Goal: Information Seeking & Learning: Learn about a topic

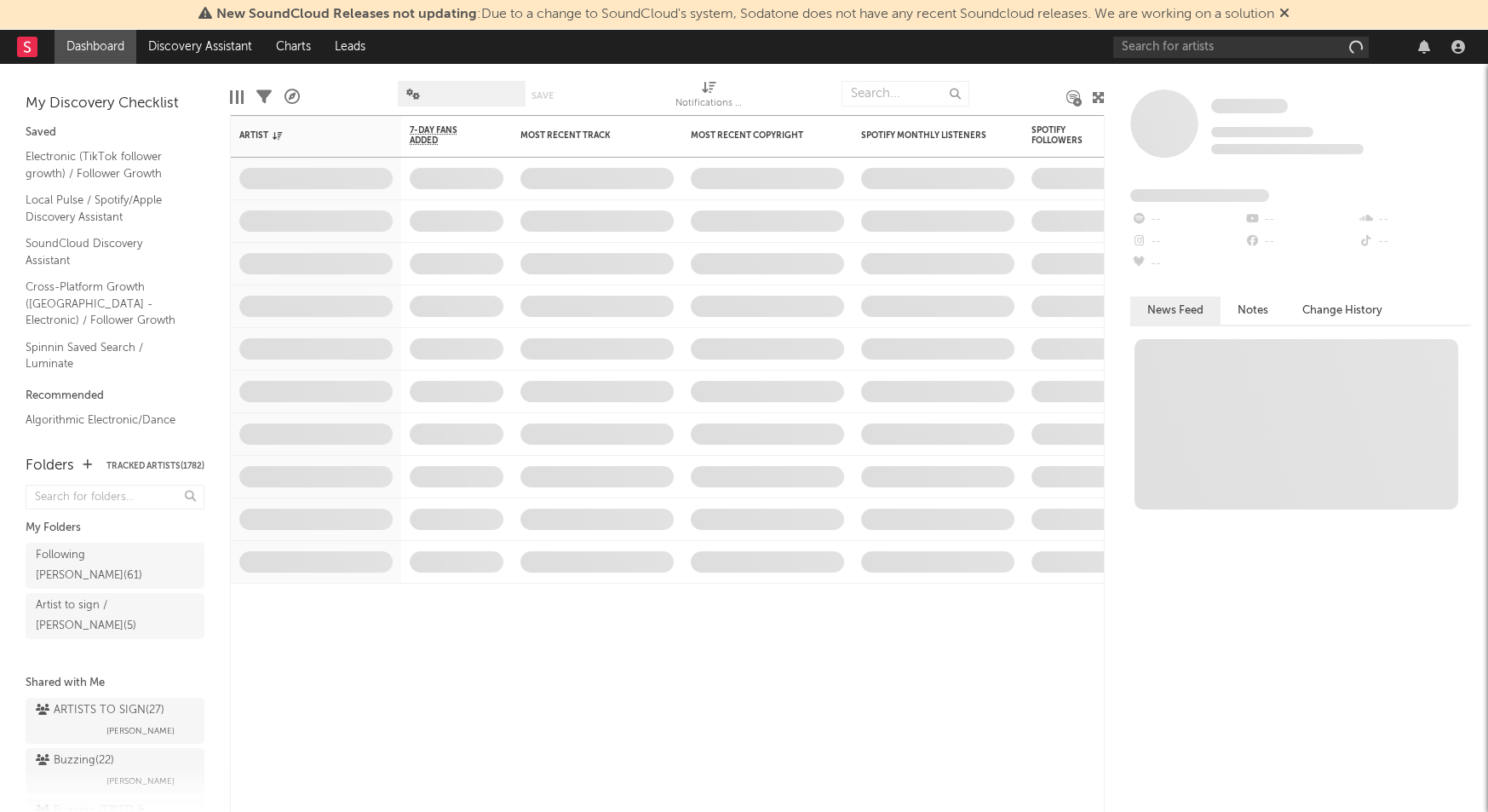
drag, startPoint x: 1124, startPoint y: 58, endPoint x: 1152, endPoint y: 52, distance: 28.6
click at [1126, 58] on div at bounding box center [1293, 47] width 358 height 34
click at [1152, 52] on input "text" at bounding box center [1241, 48] width 256 height 21
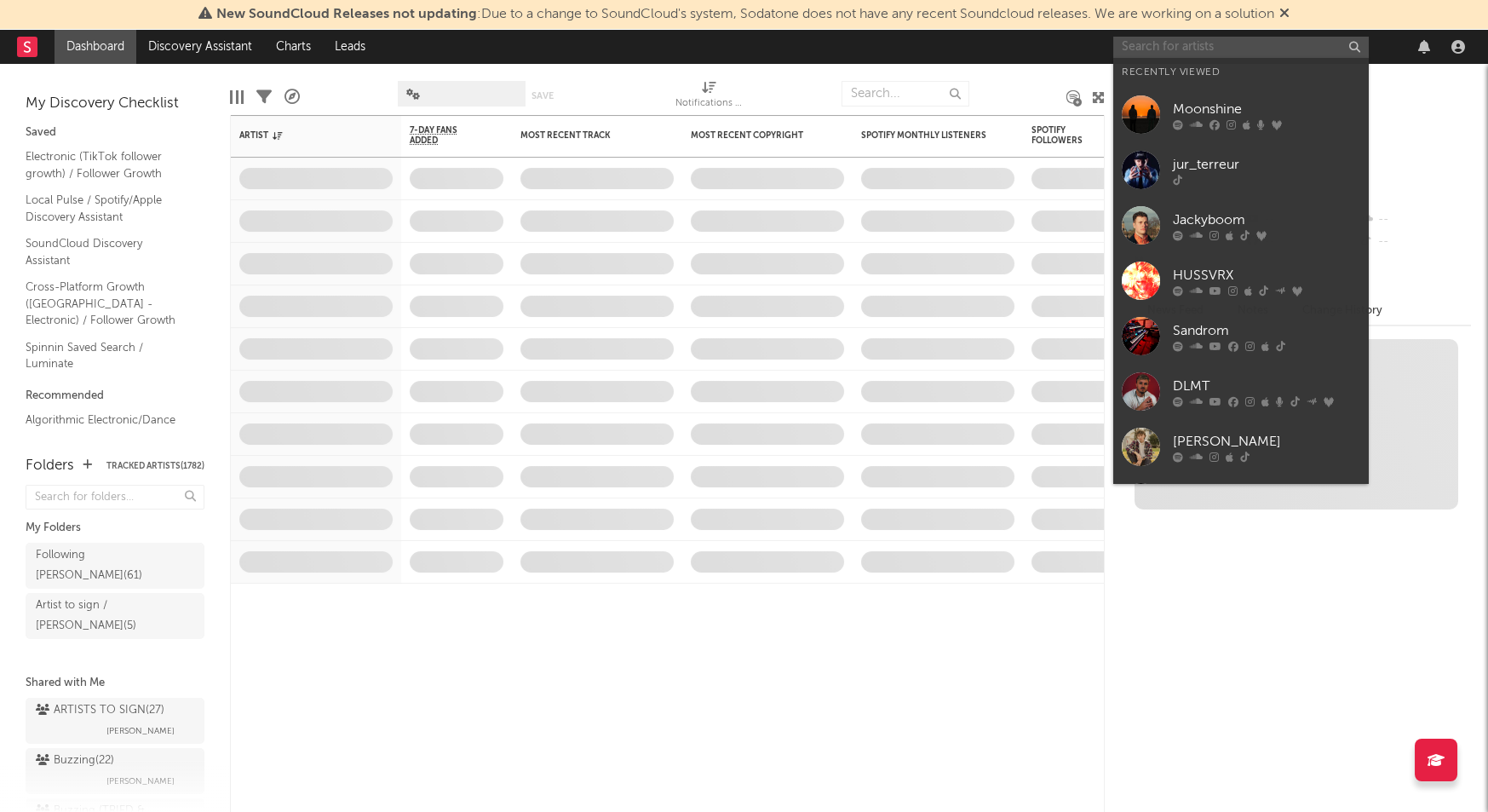
paste input "DJ BOSS"
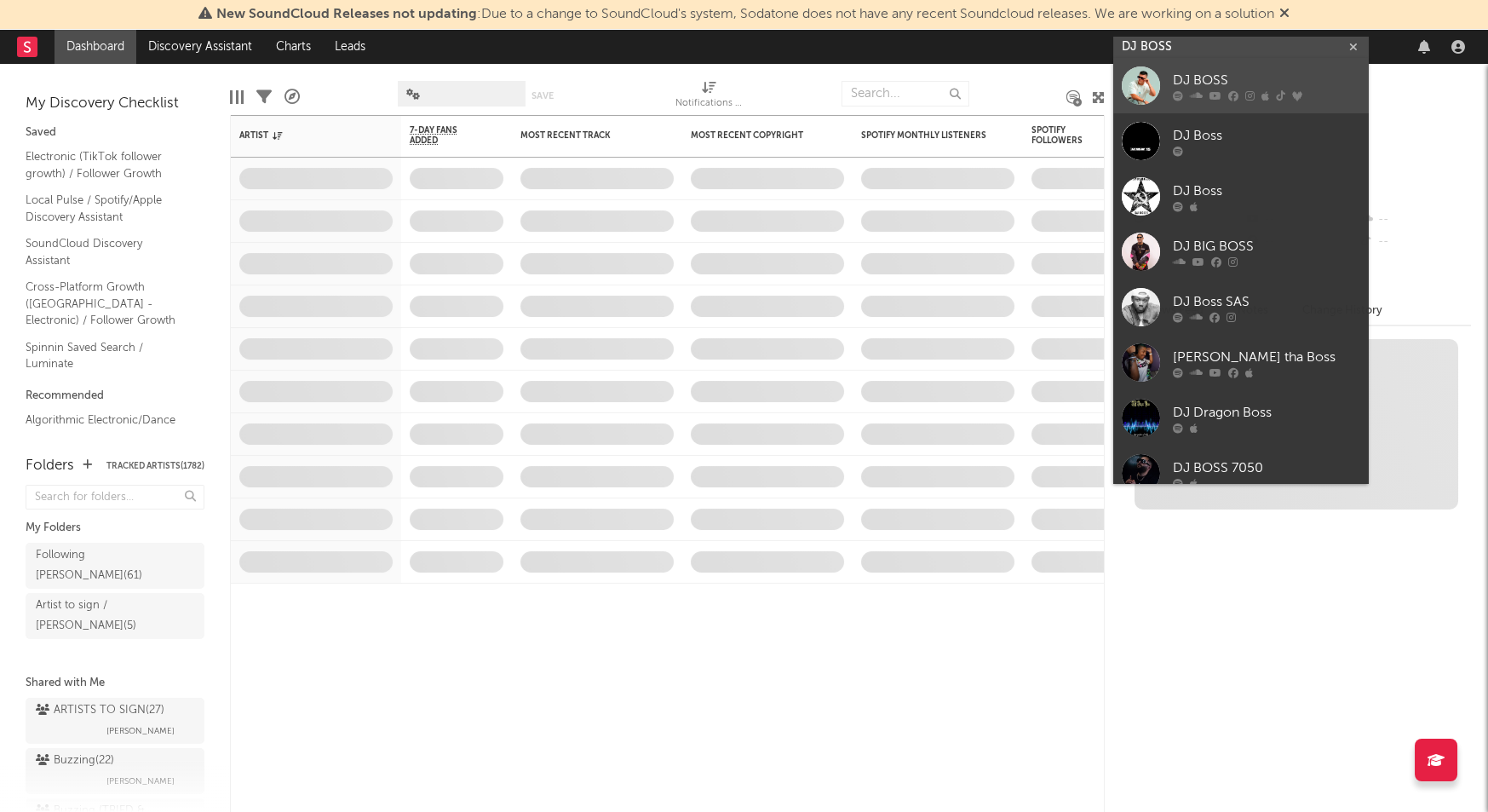
type input "DJ BOSS"
click at [1168, 83] on link "DJ BOSS" at bounding box center [1241, 86] width 256 height 55
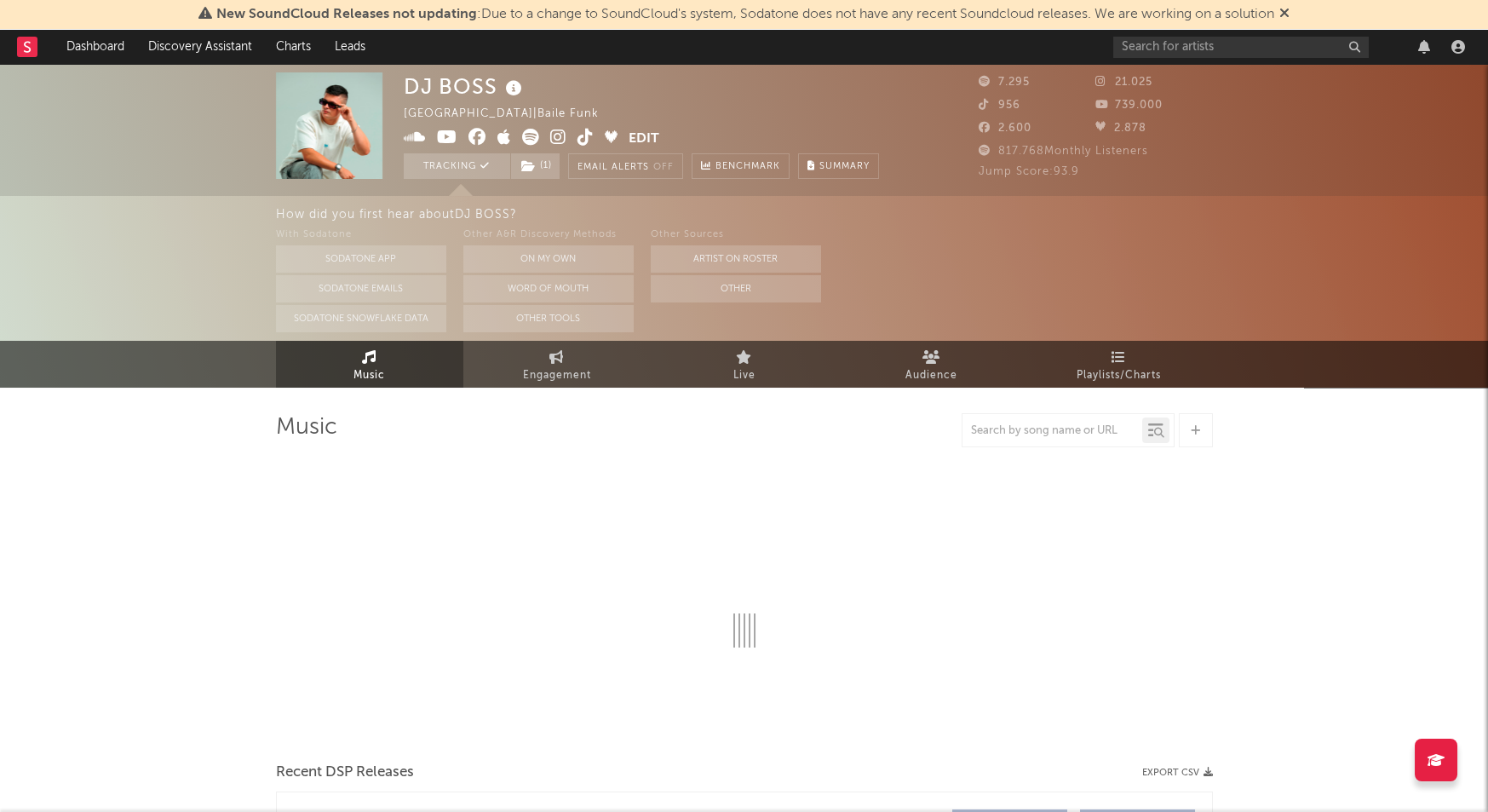
select select "6m"
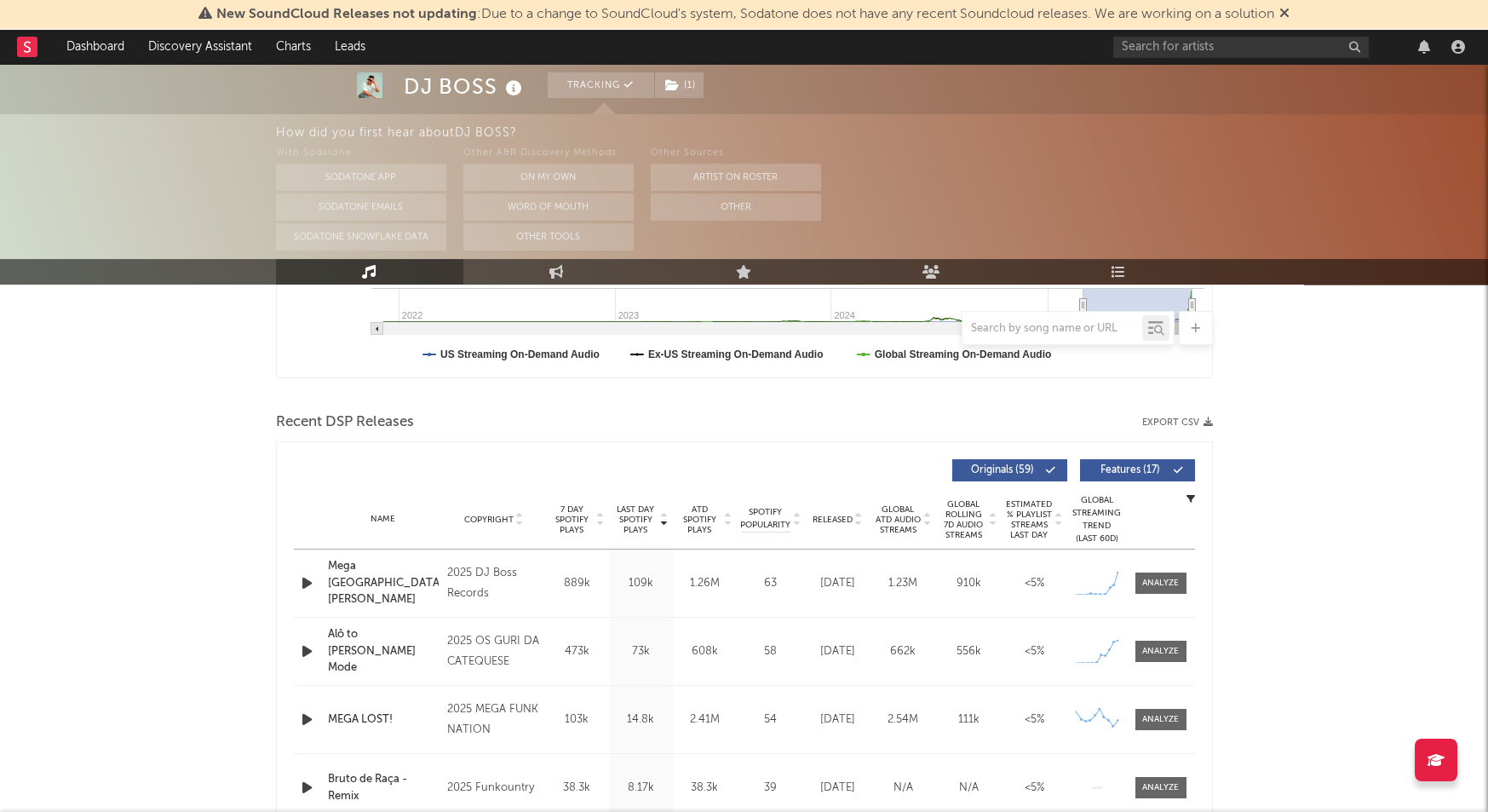
scroll to position [512, 0]
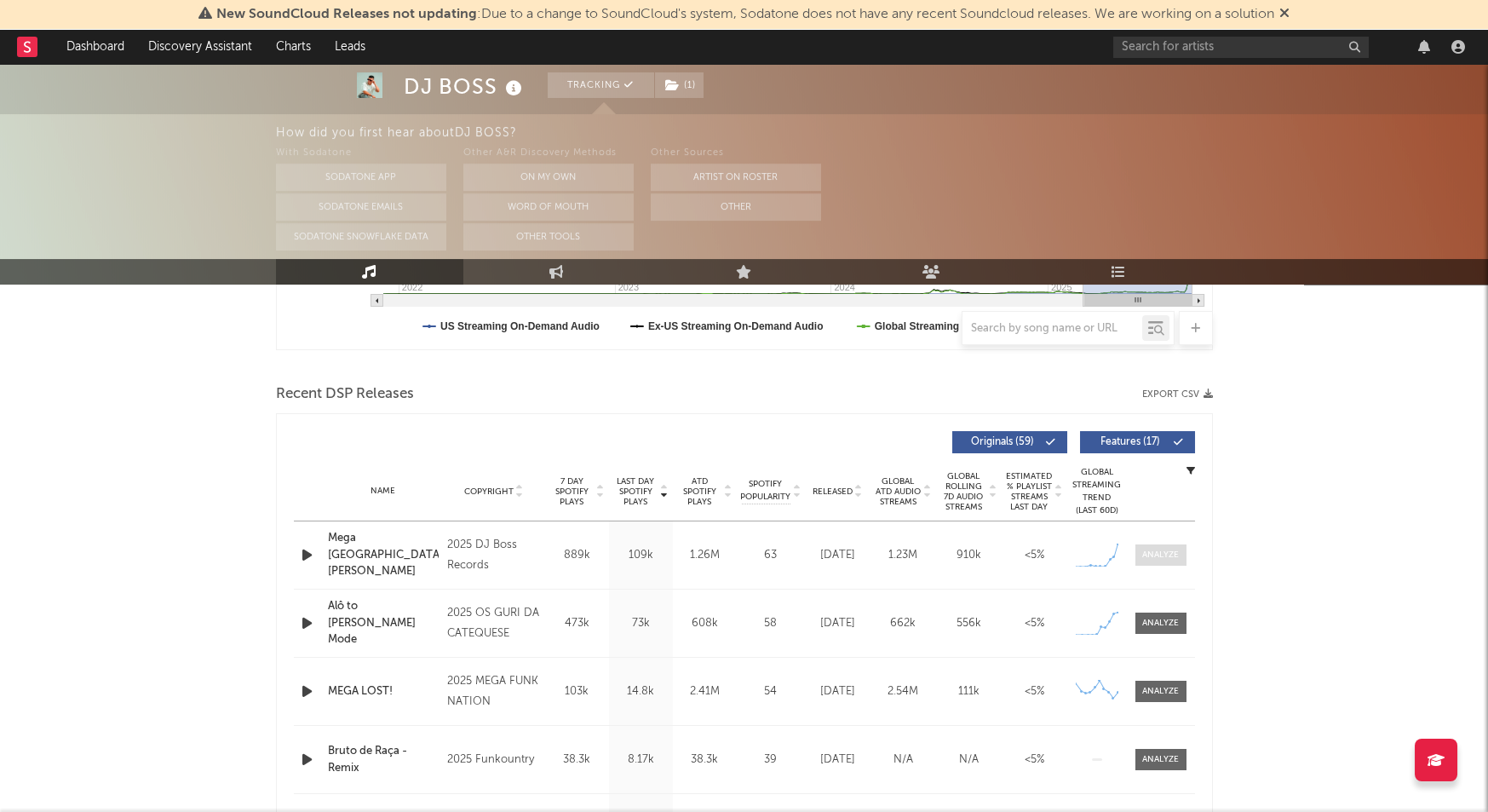
click at [1164, 561] on span at bounding box center [1161, 555] width 52 height 21
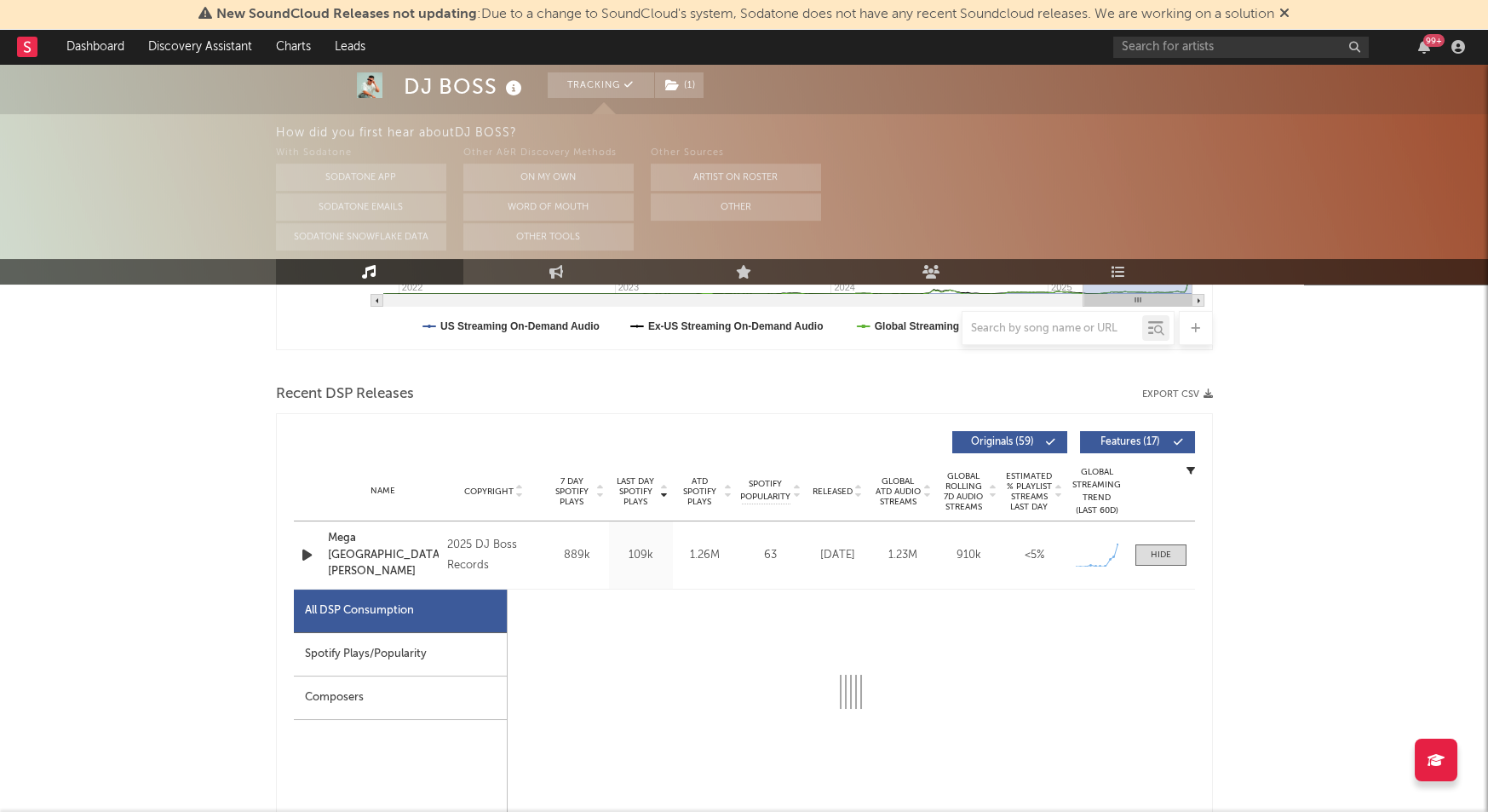
select select "1w"
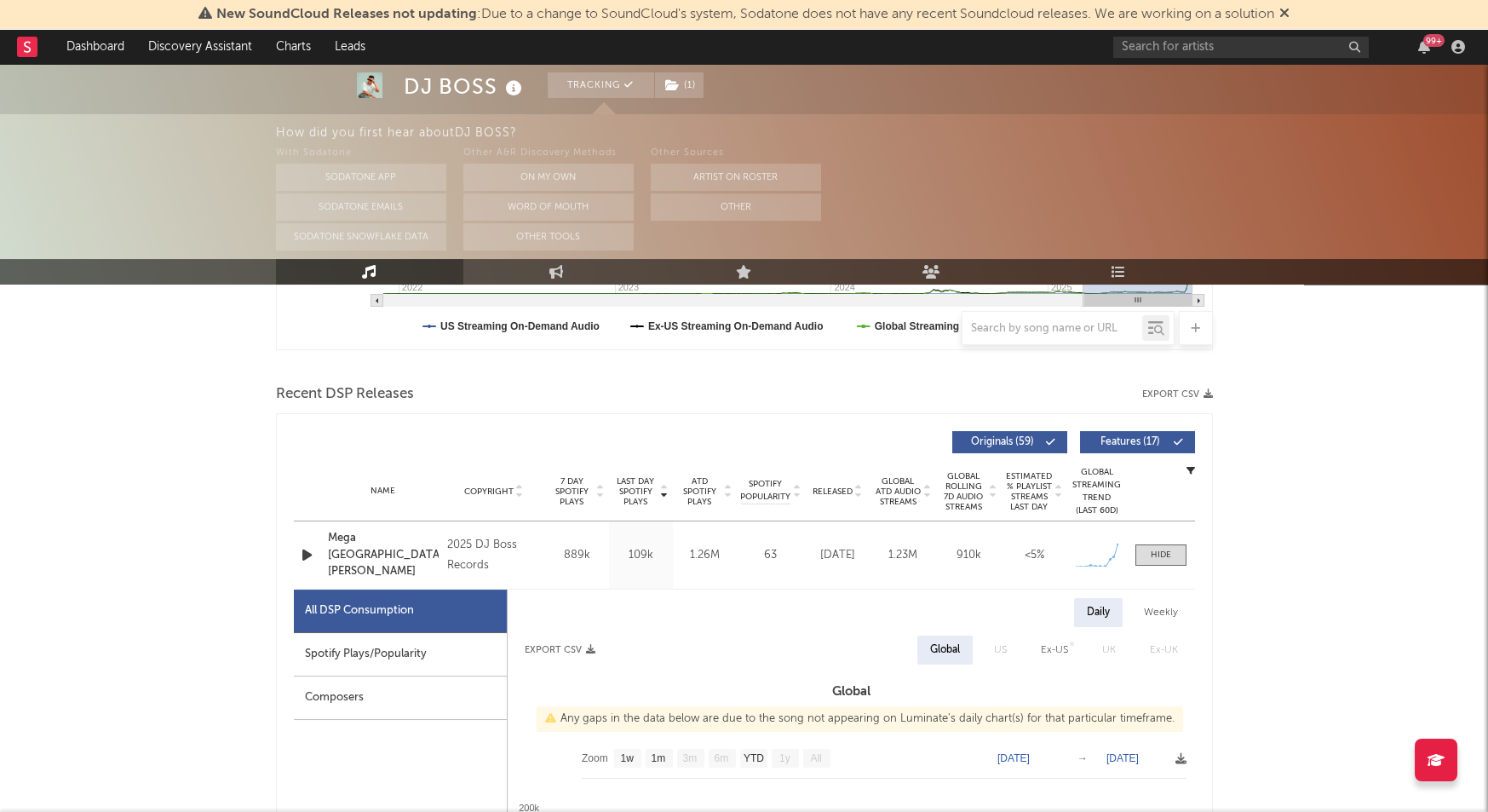
click at [377, 662] on div "Spotify Plays/Popularity" at bounding box center [400, 654] width 213 height 44
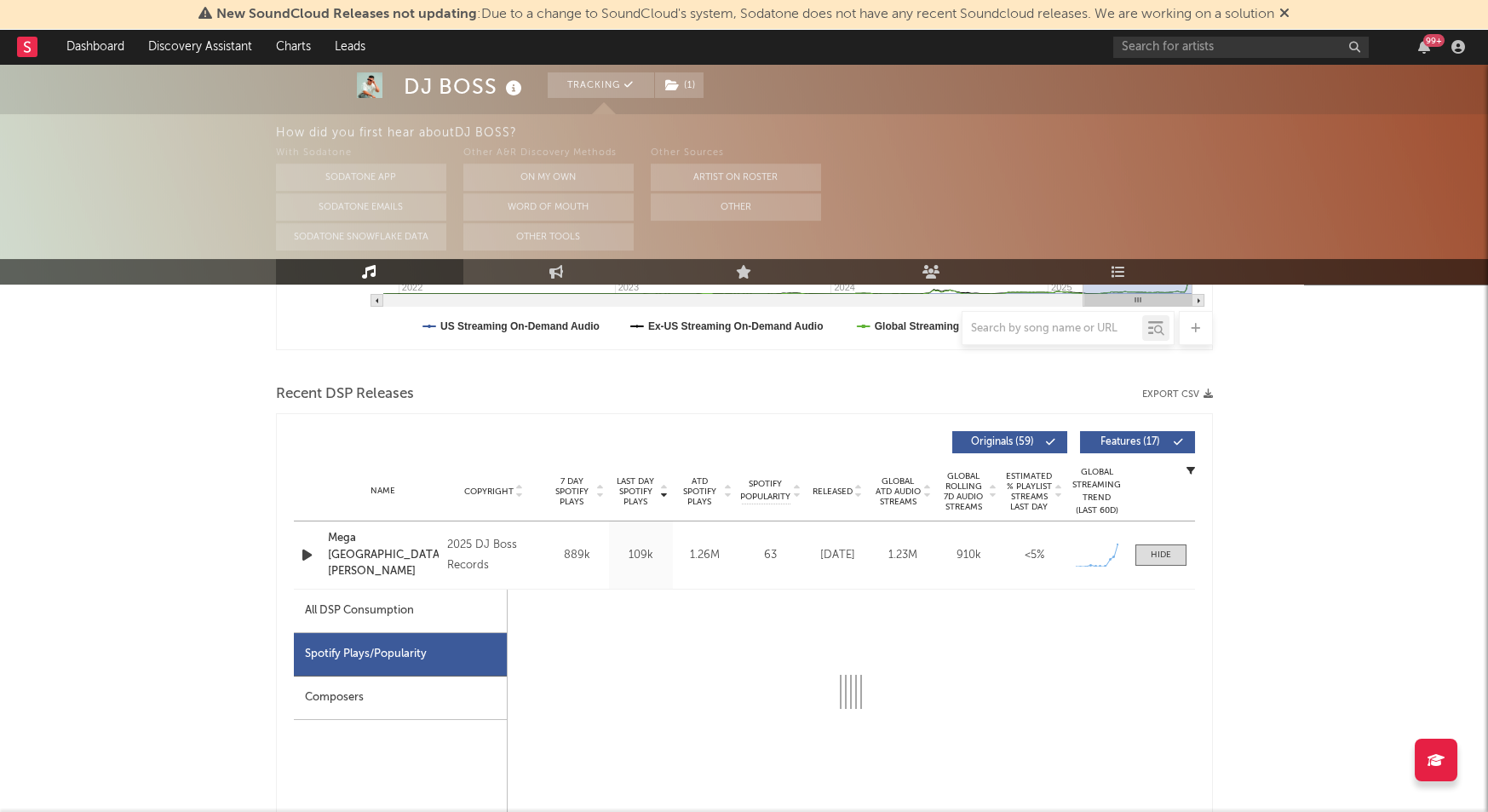
select select "1w"
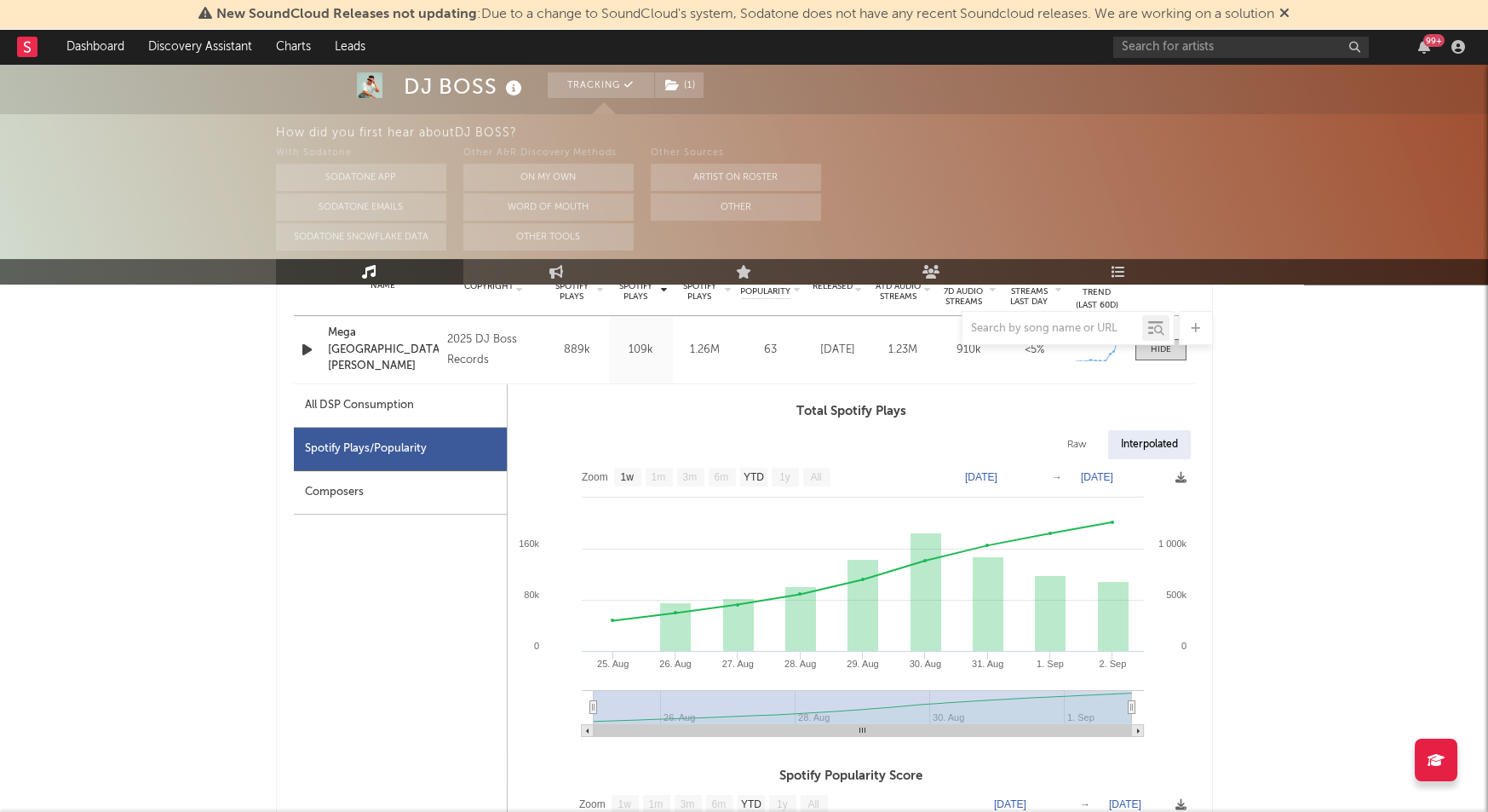
scroll to position [726, 0]
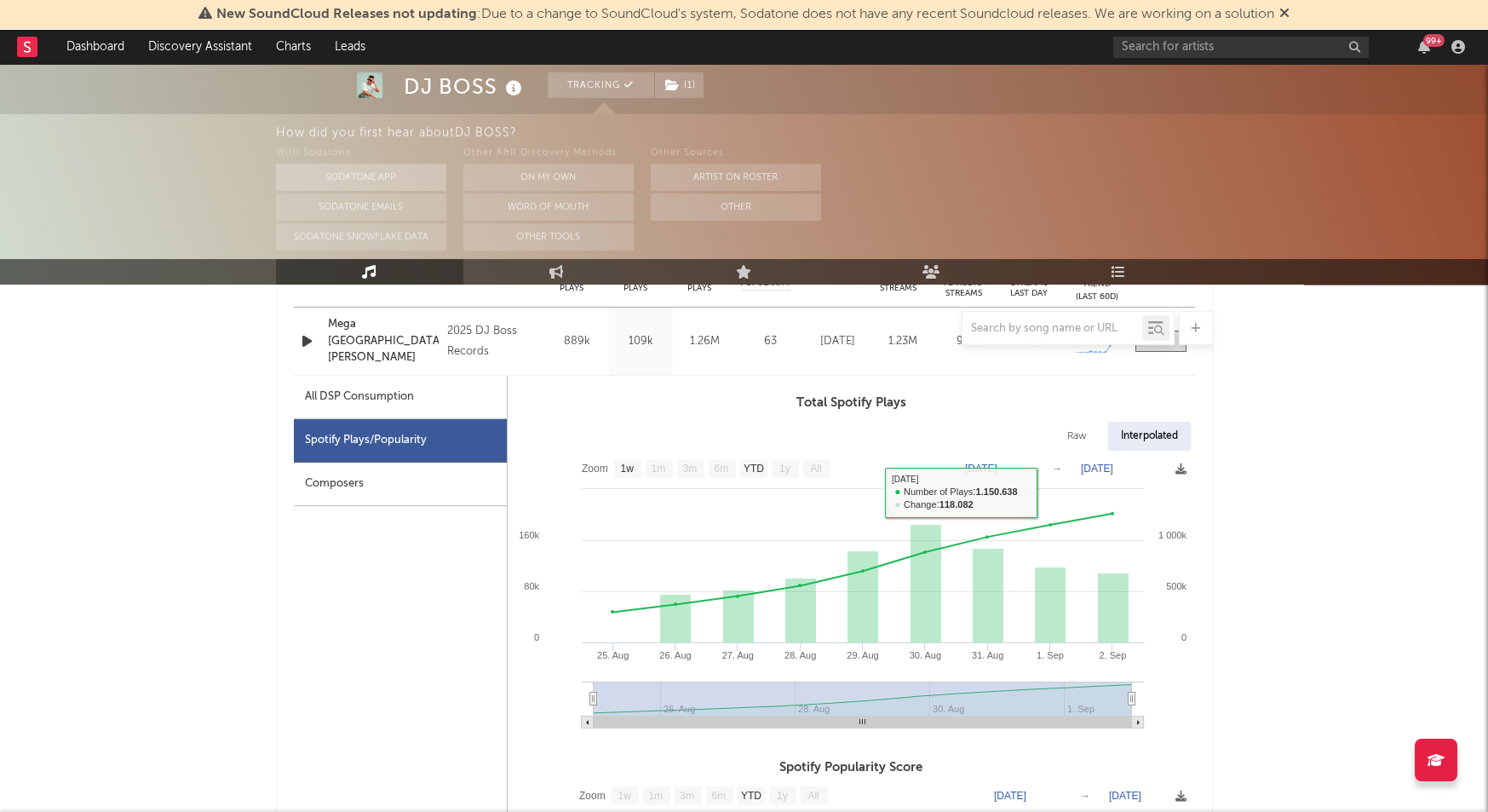
click at [354, 175] on button "Sodatone App" at bounding box center [361, 177] width 170 height 27
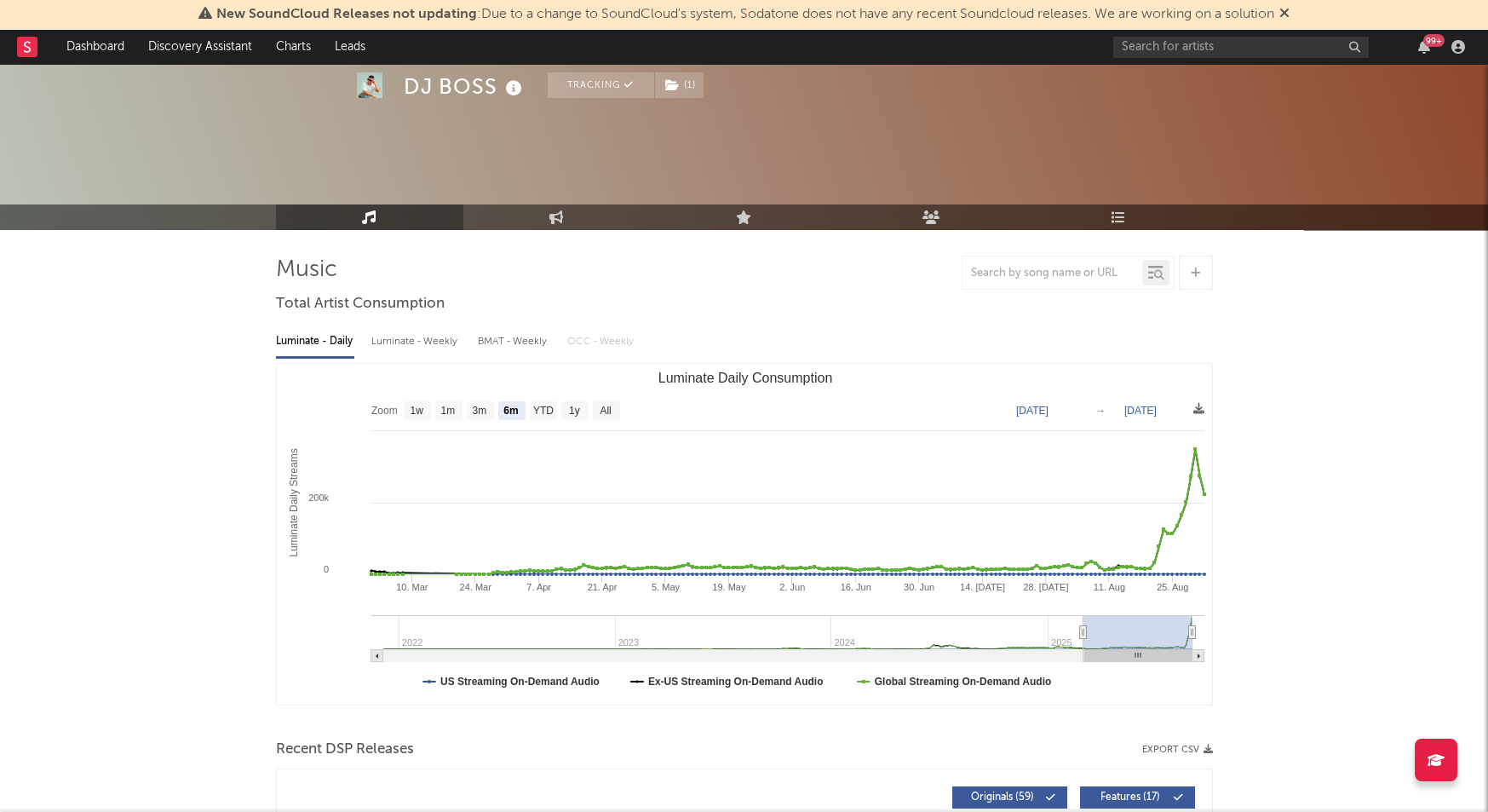
scroll to position [0, 0]
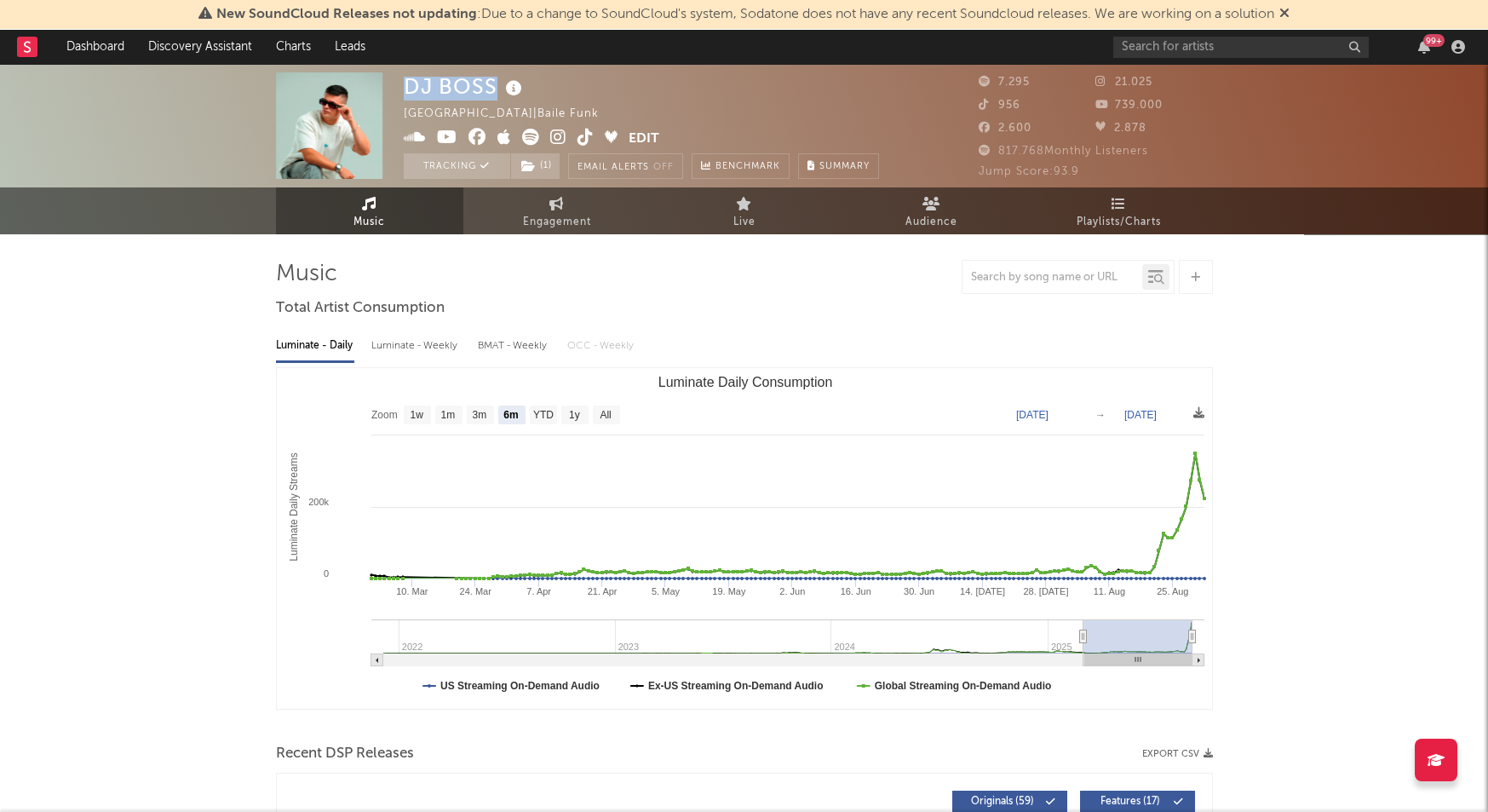
drag, startPoint x: 403, startPoint y: 86, endPoint x: 502, endPoint y: 82, distance: 99.1
click at [502, 82] on div "DJ BOSS" at bounding box center [465, 86] width 123 height 28
copy div "DJ BOSS"
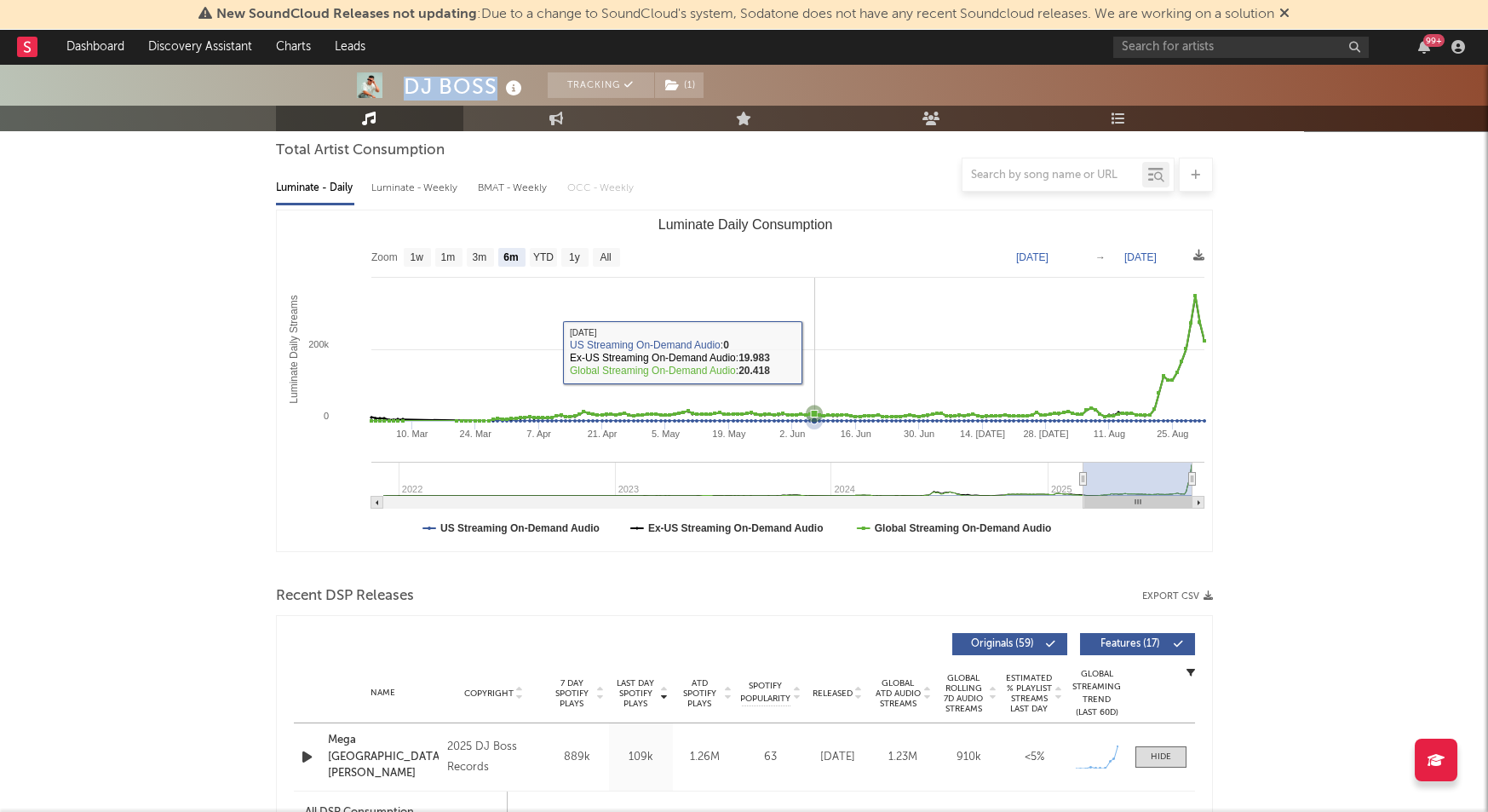
scroll to position [408, 0]
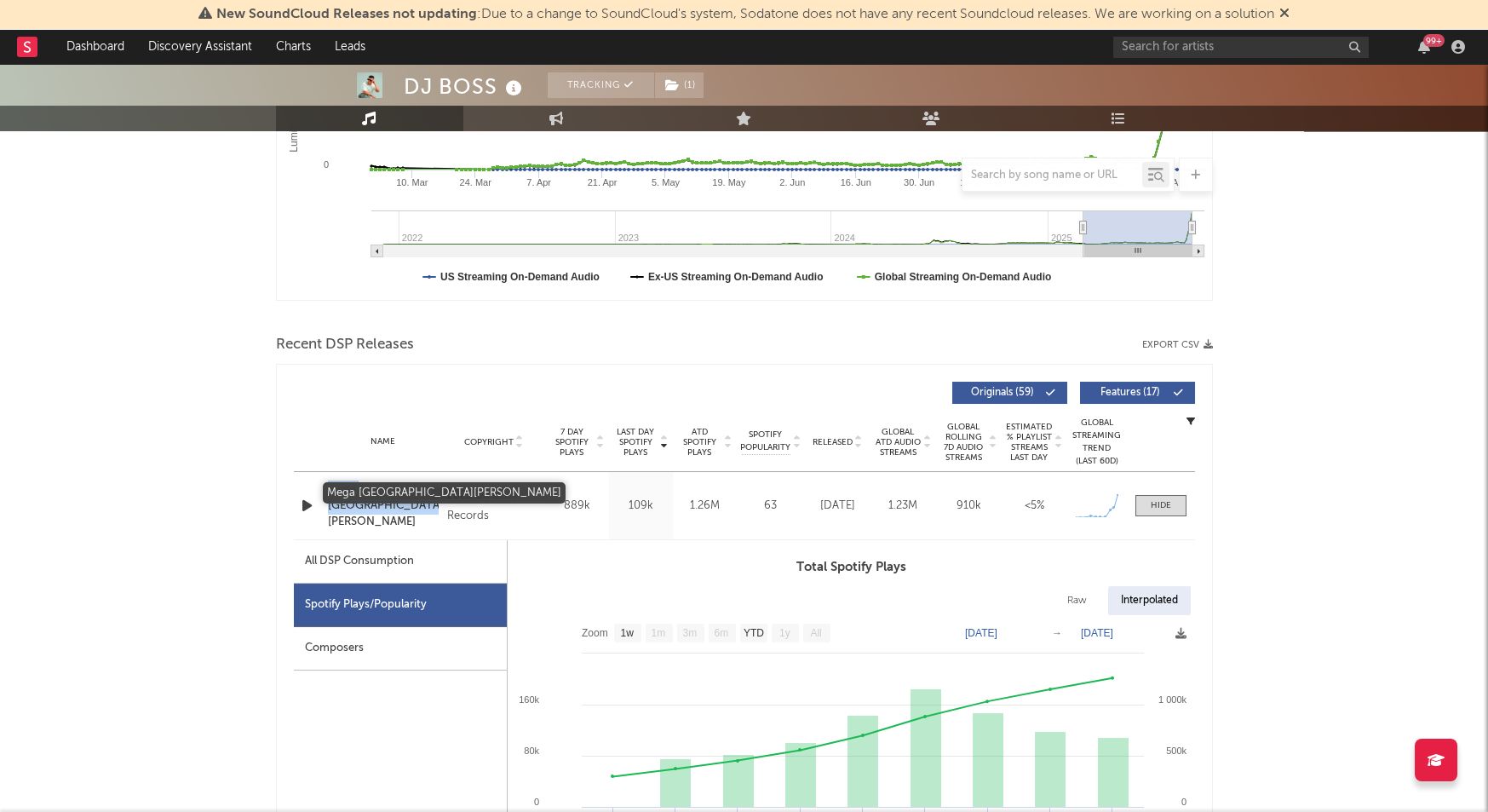
drag, startPoint x: 324, startPoint y: 492, endPoint x: 379, endPoint y: 511, distance: 58.2
click at [378, 511] on div "Name Mega [GEOGRAPHIC_DATA][PERSON_NAME]" at bounding box center [384, 506] width 121 height 51
copy div "Mega [GEOGRAPHIC_DATA][PERSON_NAME]"
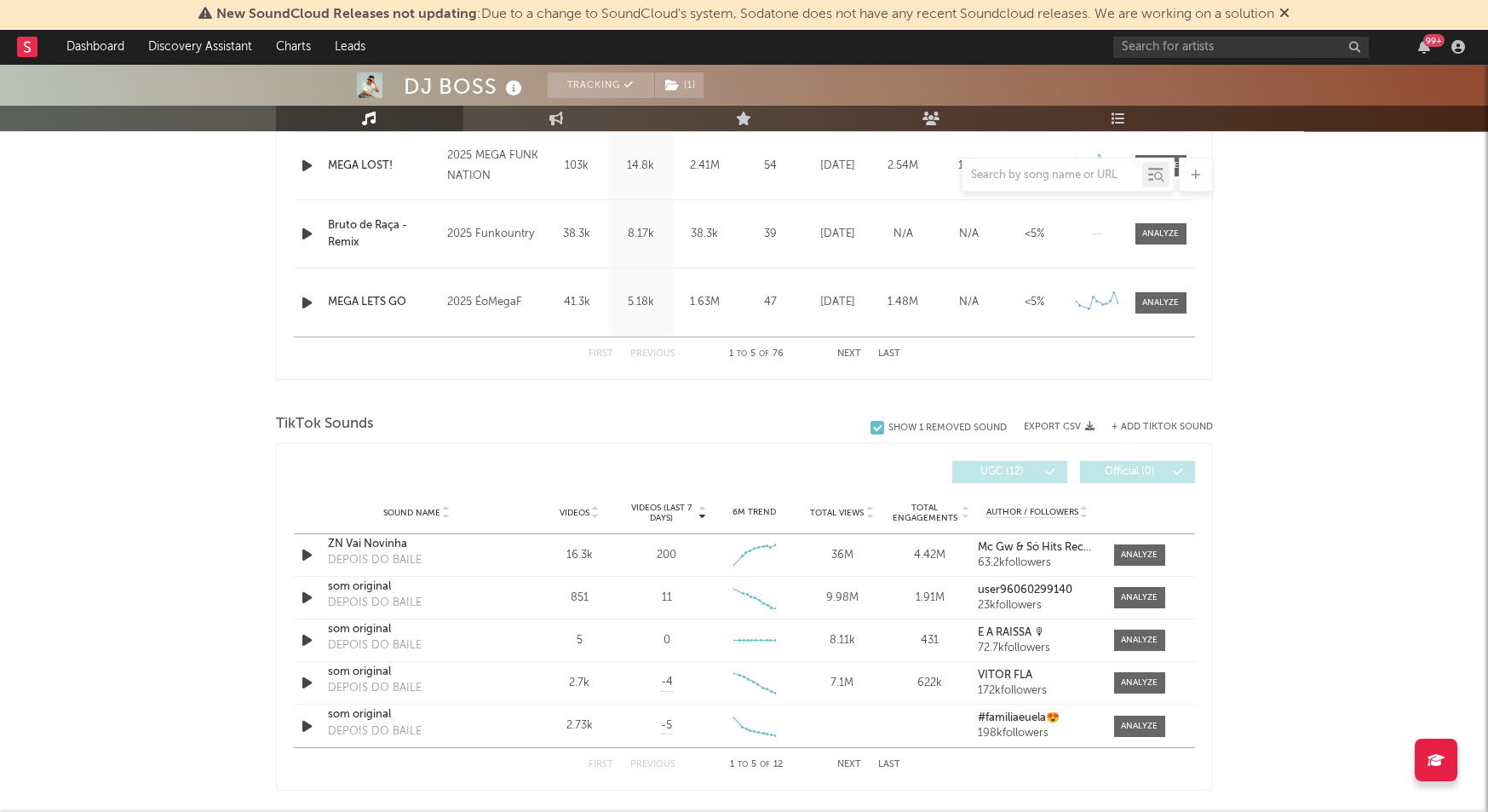
scroll to position [1736, 0]
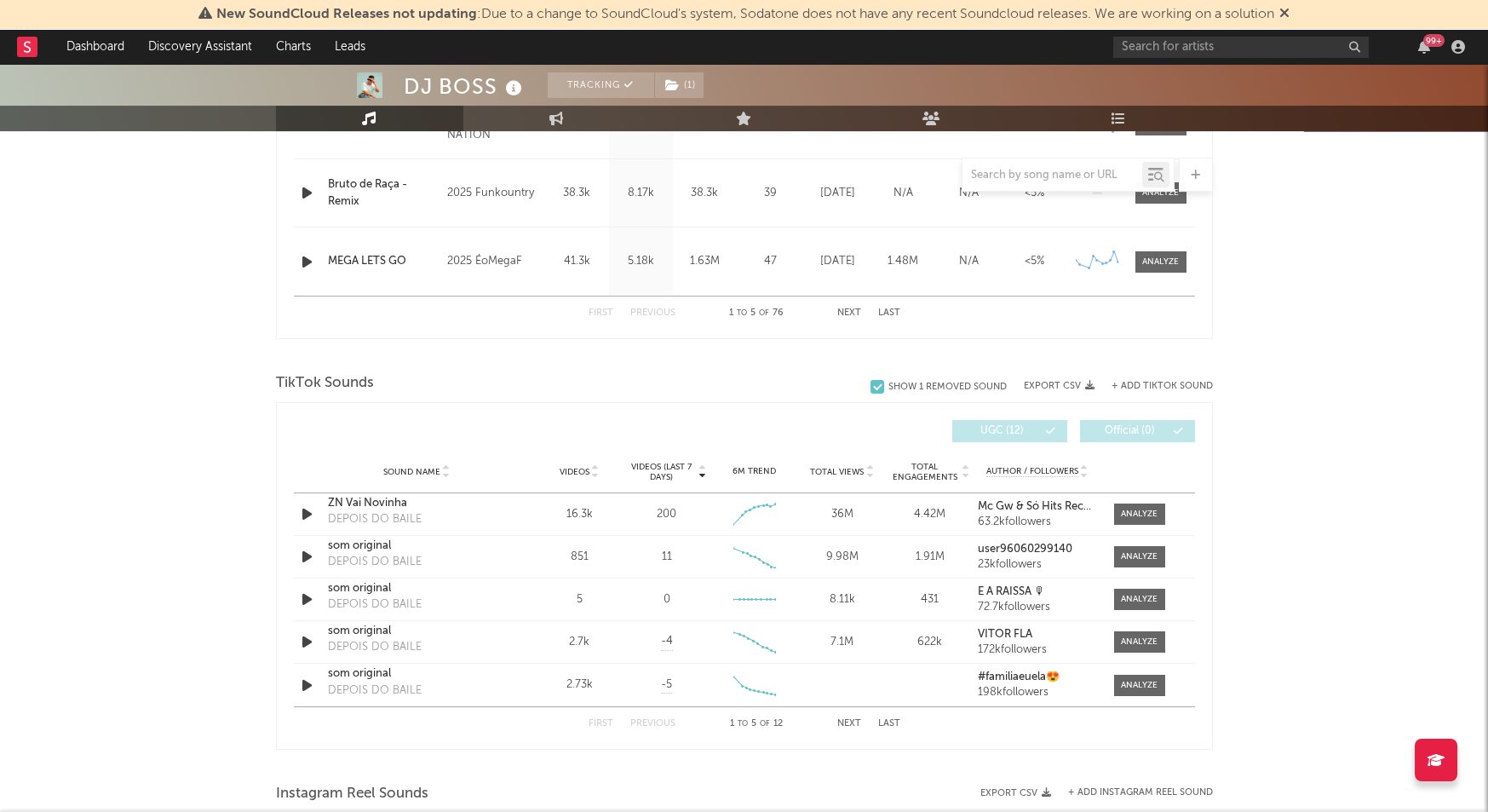
click at [1142, 377] on div "+ Add TikTok Sound" at bounding box center [1154, 386] width 119 height 18
click at [1149, 381] on button "+ Add TikTok Sound" at bounding box center [1162, 386] width 101 height 10
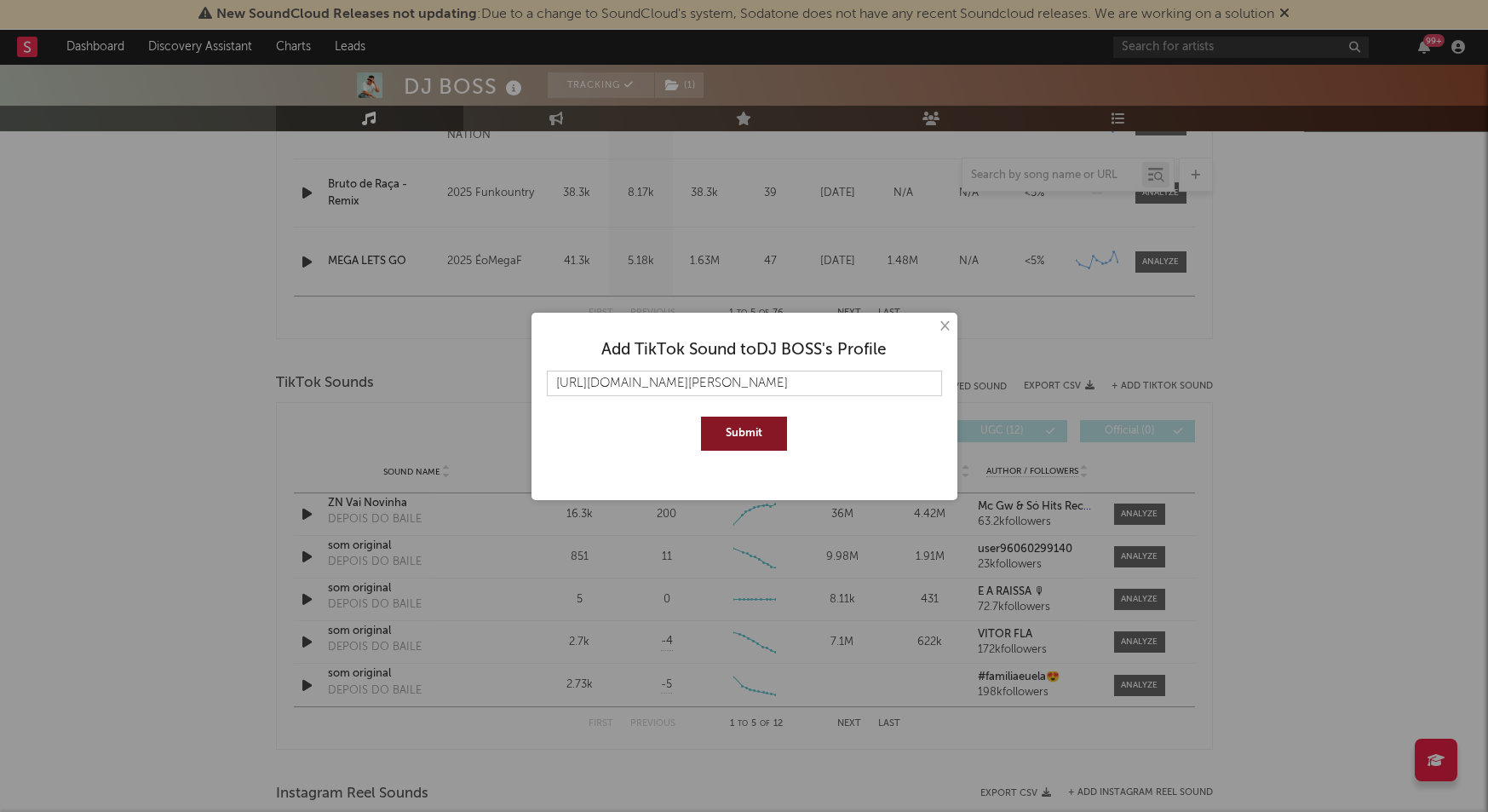
type input "[URL][DOMAIN_NAME][PERSON_NAME]"
click at [738, 432] on button "Submit" at bounding box center [744, 433] width 86 height 34
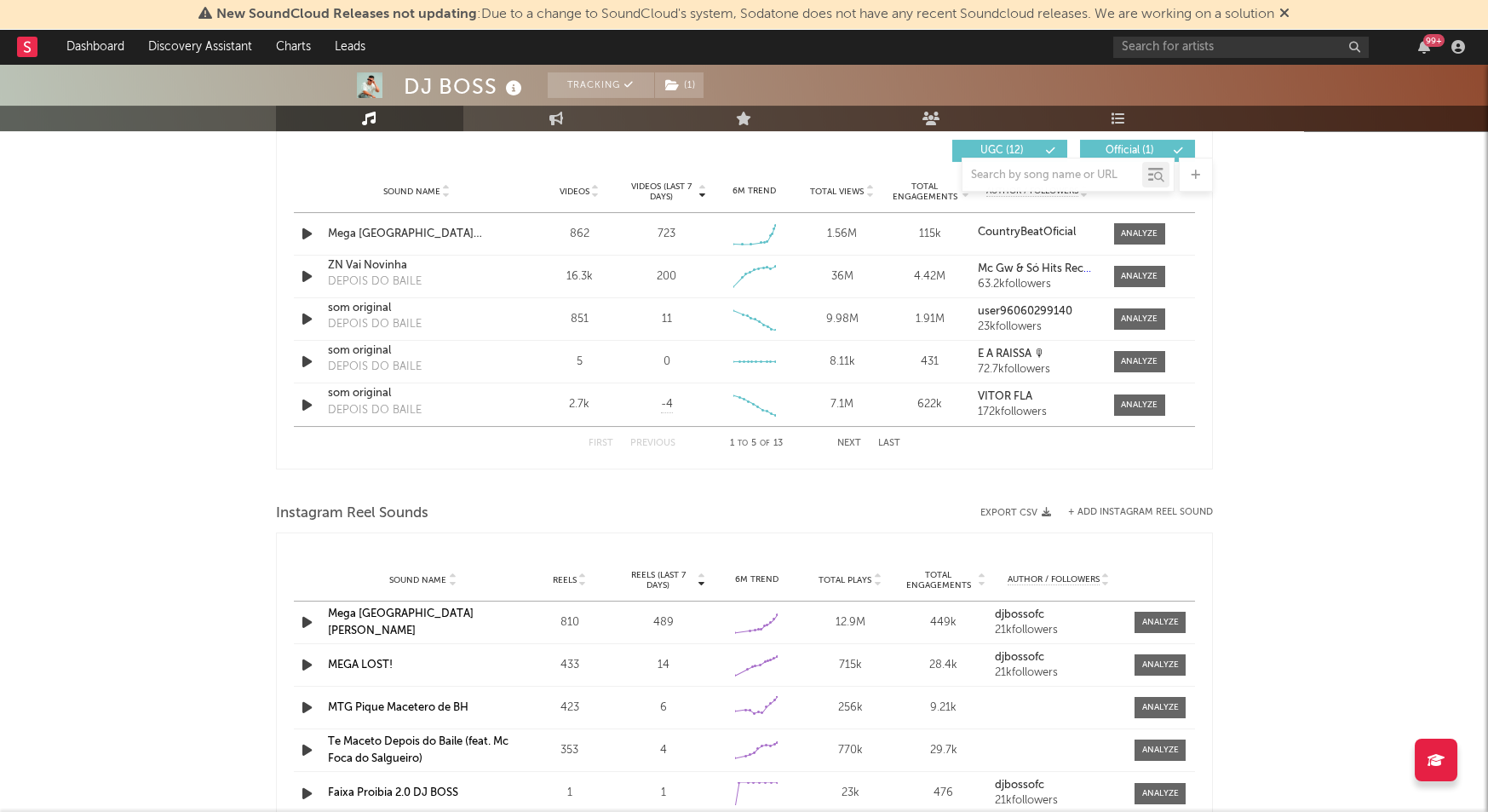
scroll to position [1877, 0]
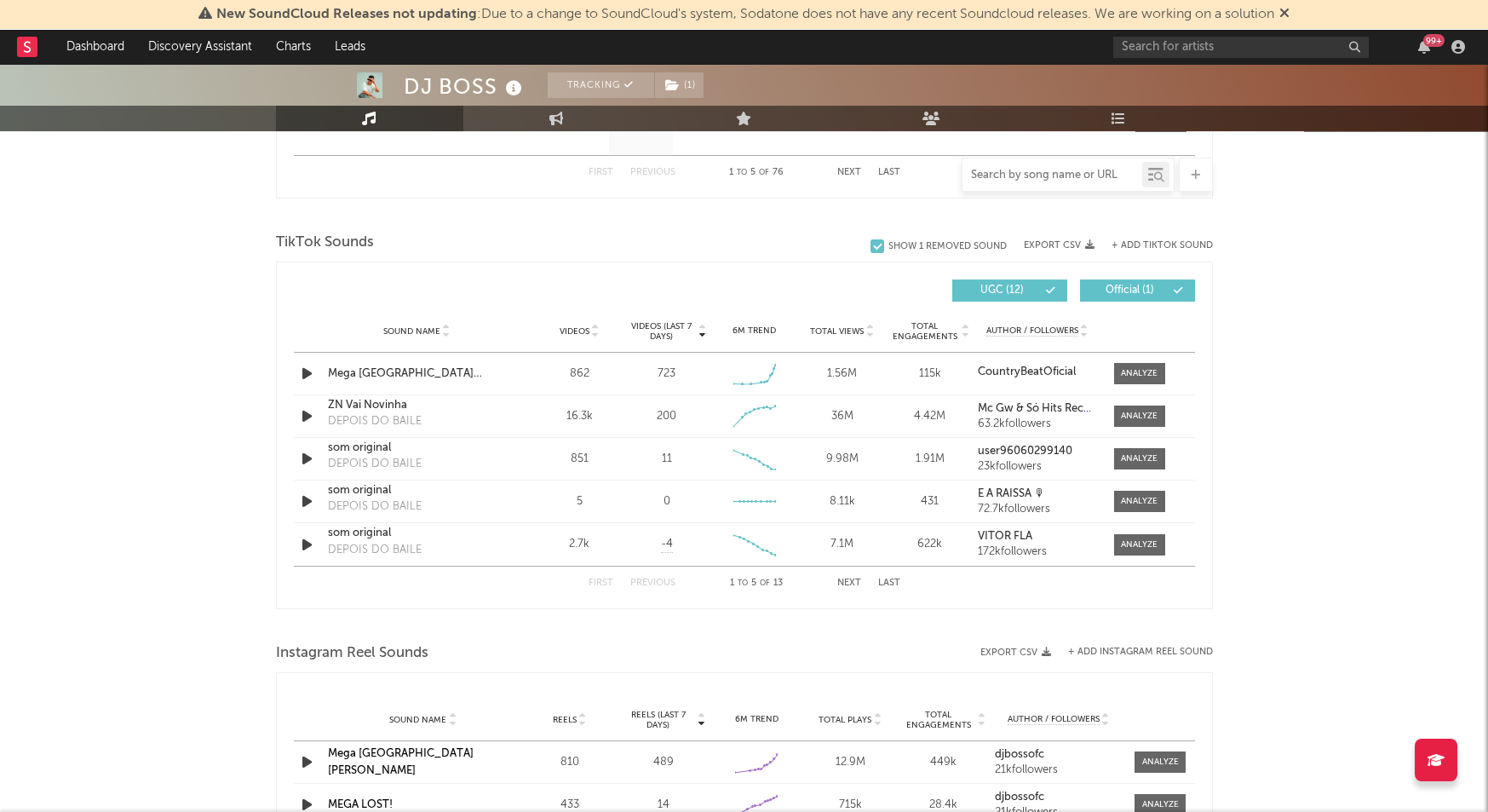
click at [1010, 180] on input "text" at bounding box center [1052, 175] width 180 height 14
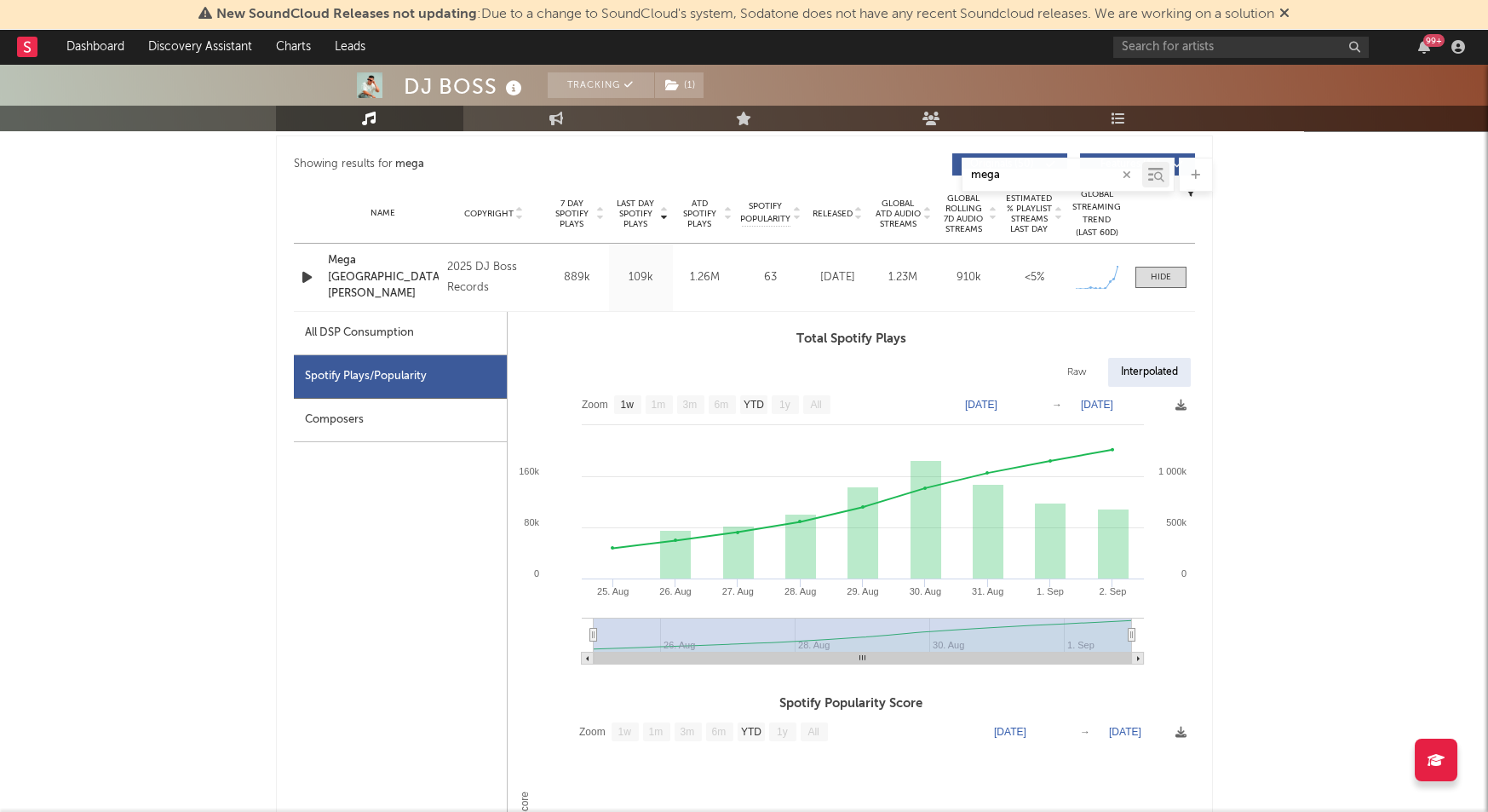
scroll to position [608, 0]
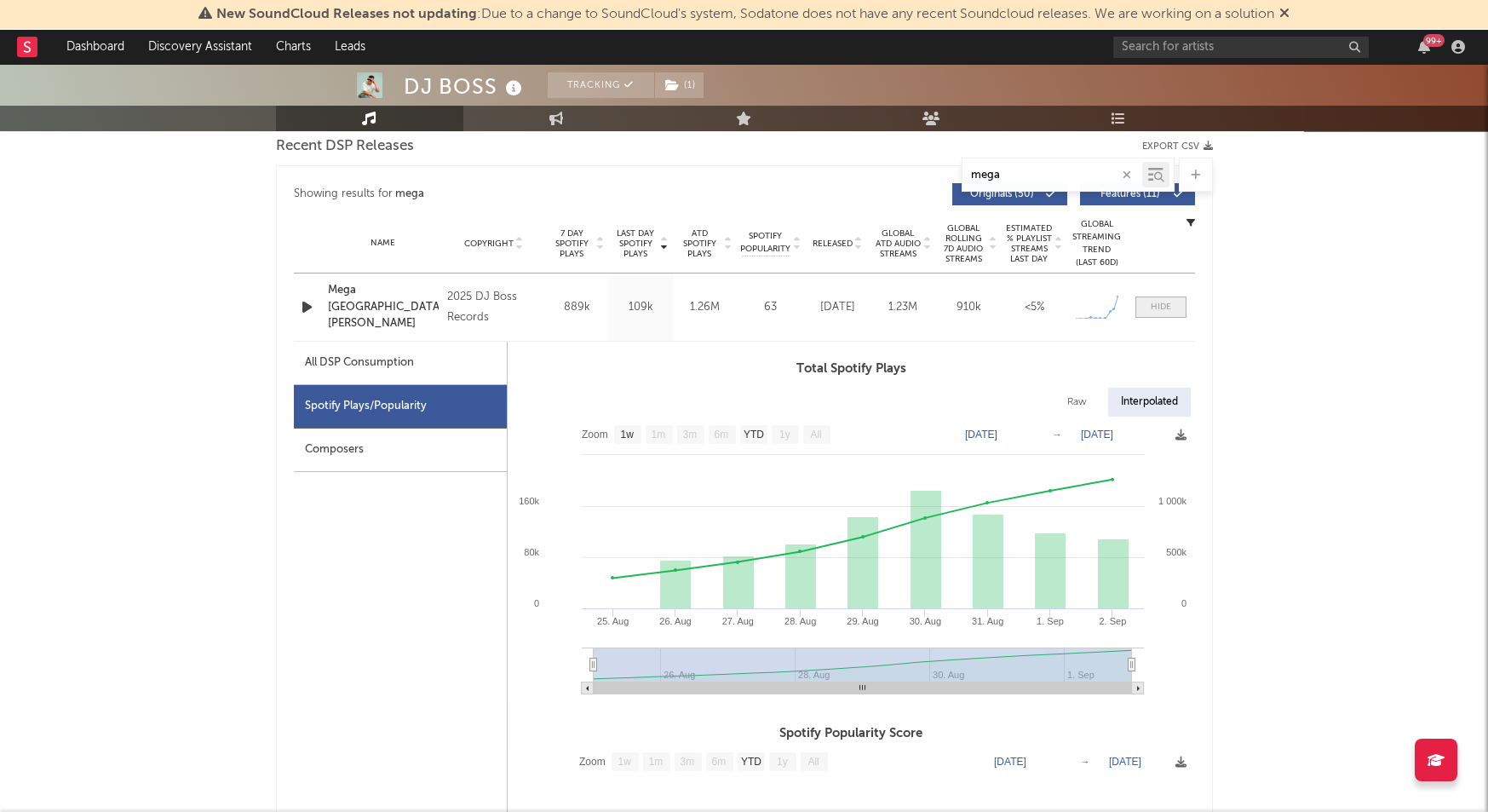
type input "mega"
click at [1178, 312] on span at bounding box center [1161, 307] width 52 height 21
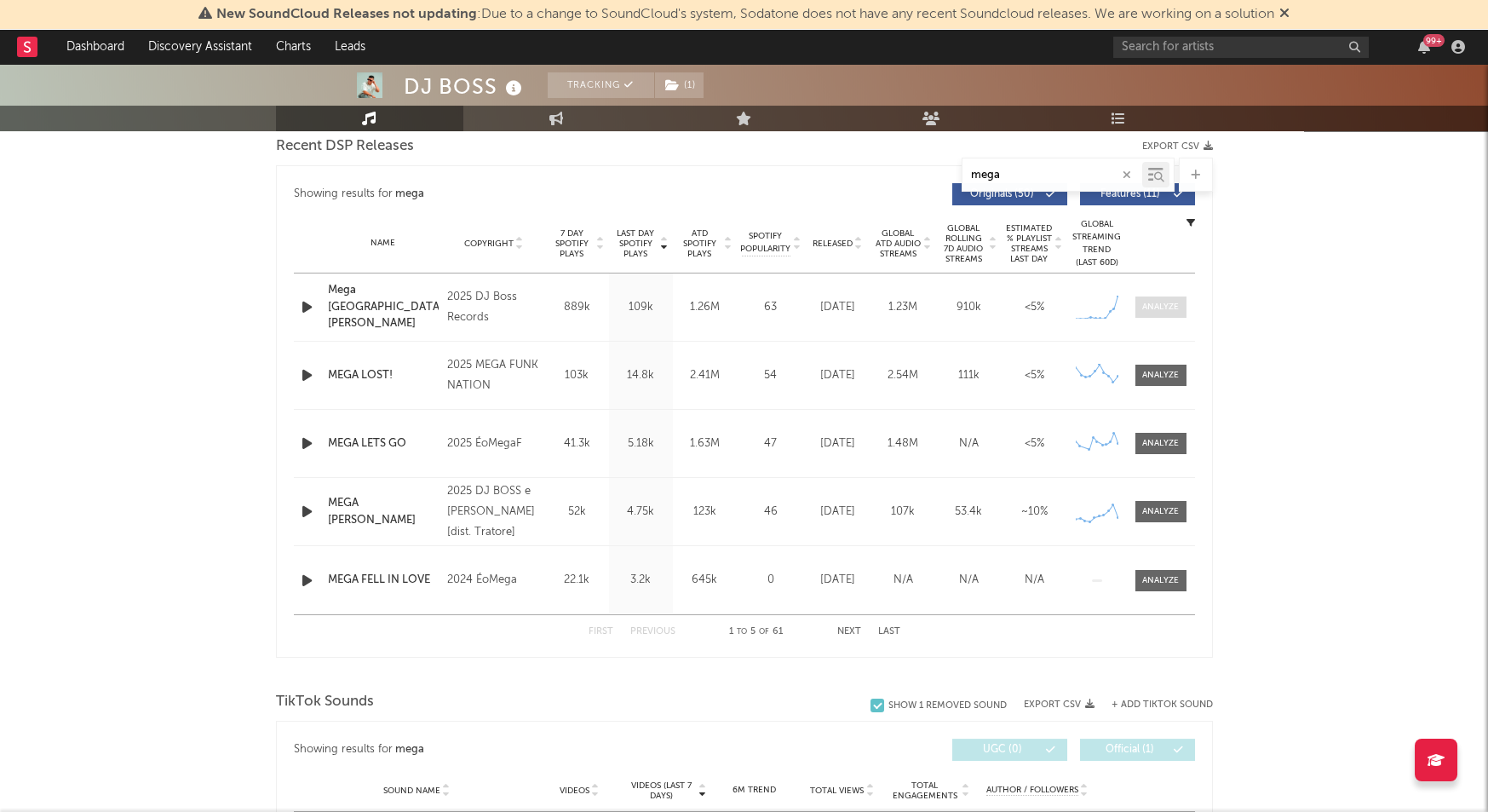
click at [1171, 304] on div at bounding box center [1161, 306] width 37 height 13
select select "1w"
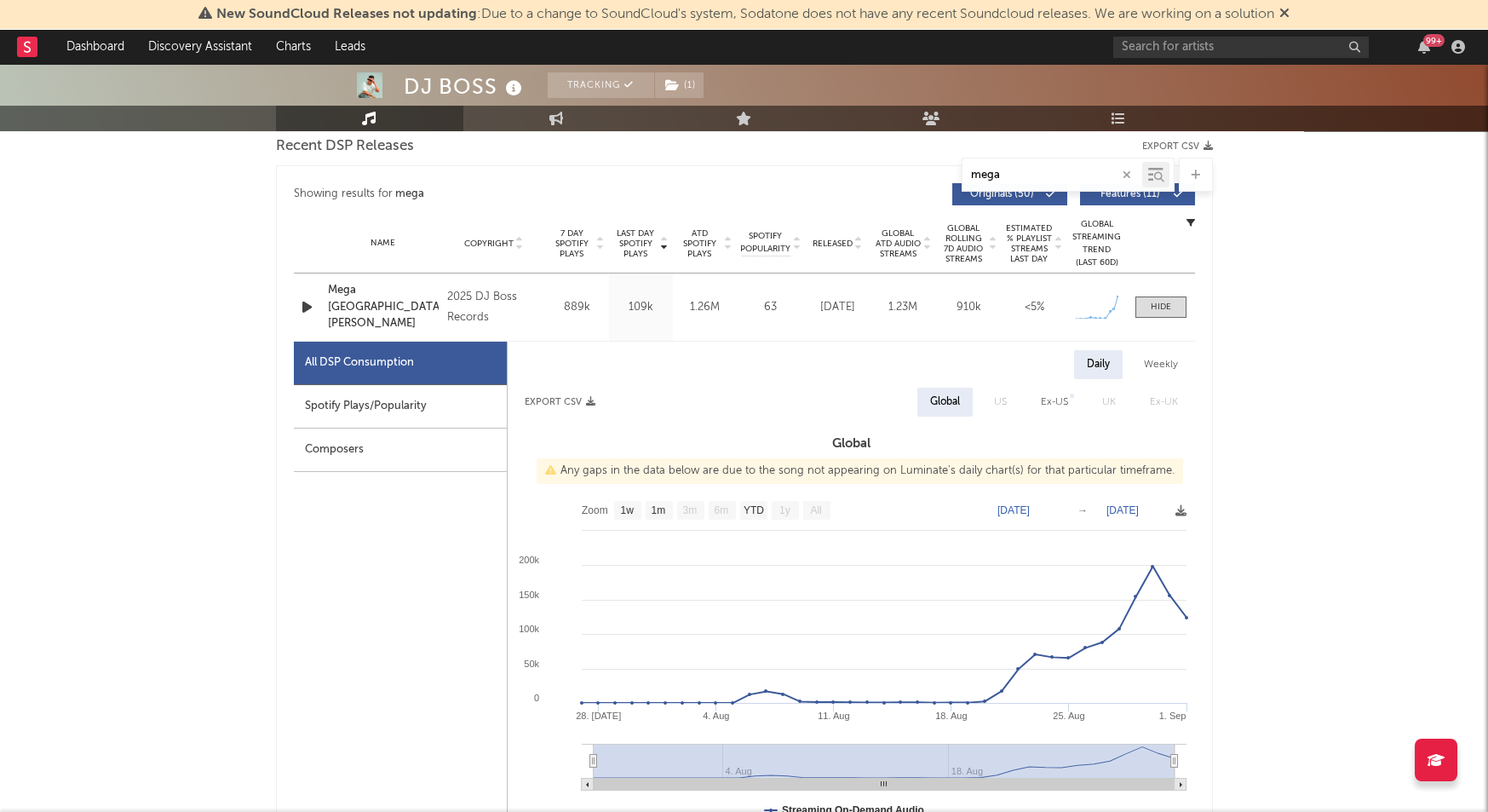
click at [416, 358] on div "All DSP Consumption" at bounding box center [400, 363] width 213 height 44
click at [419, 385] on div "Spotify Plays/Popularity" at bounding box center [400, 406] width 213 height 44
select select "1w"
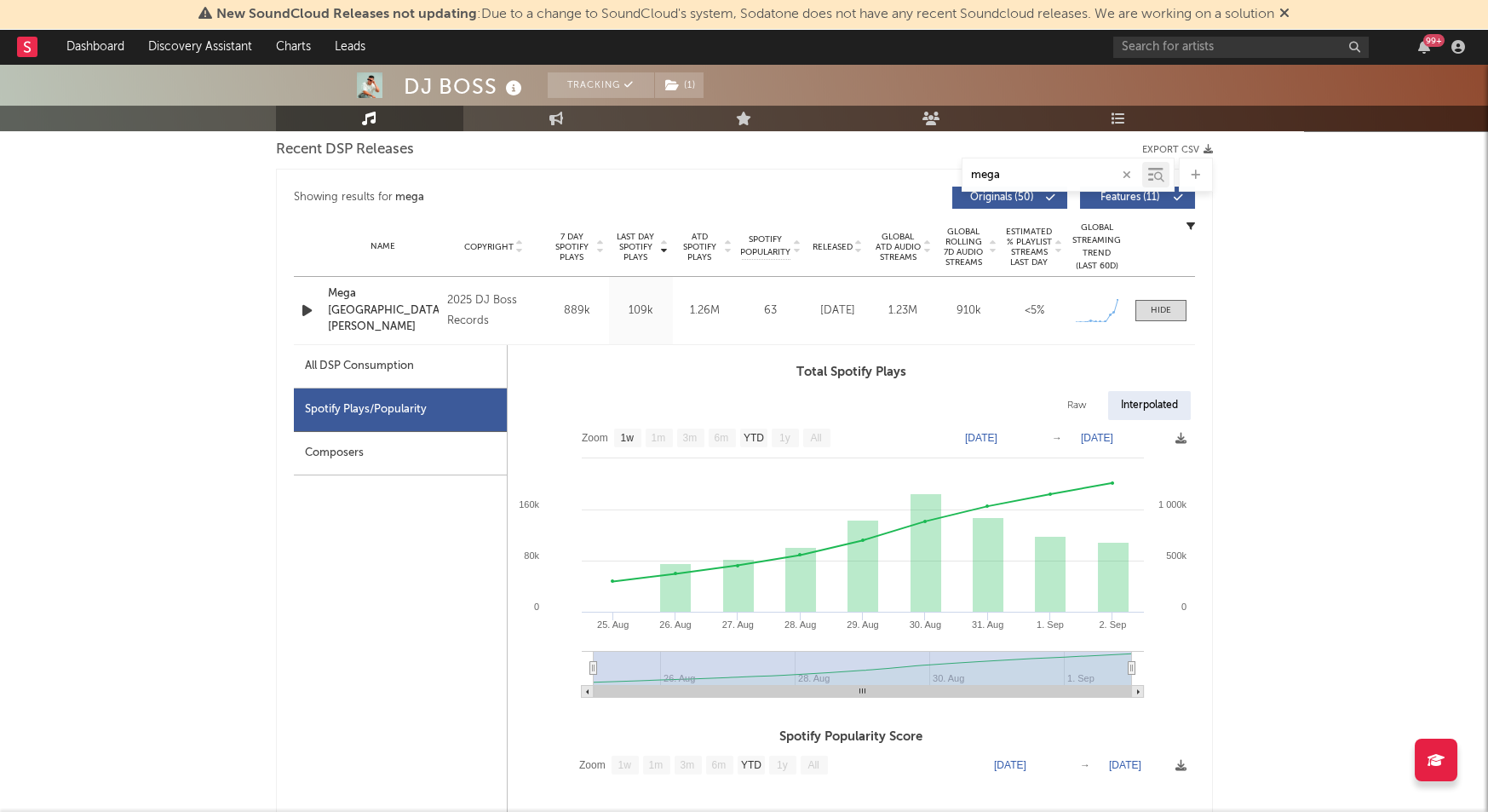
scroll to position [604, 0]
click at [1168, 304] on div at bounding box center [1160, 310] width 20 height 13
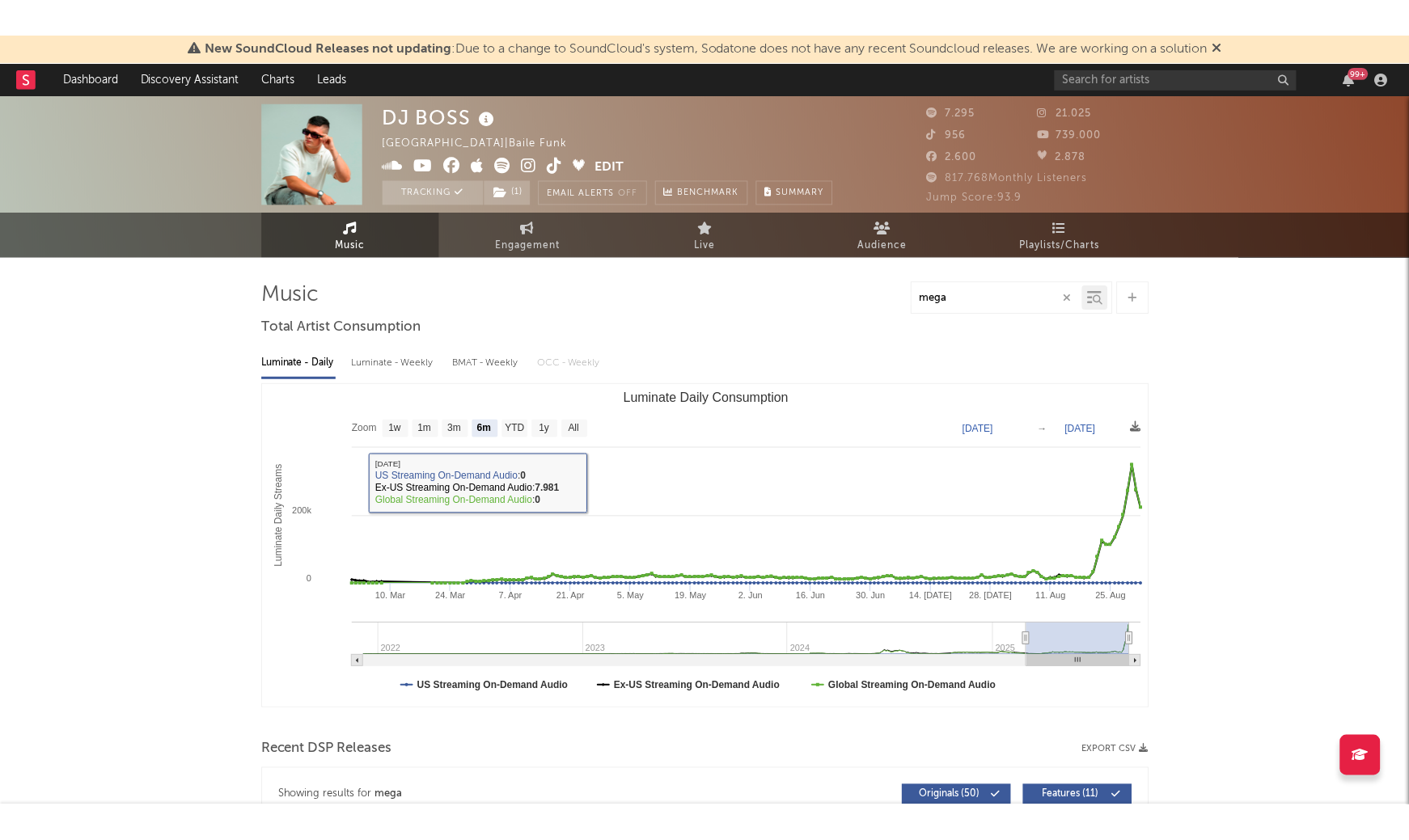
scroll to position [0, 0]
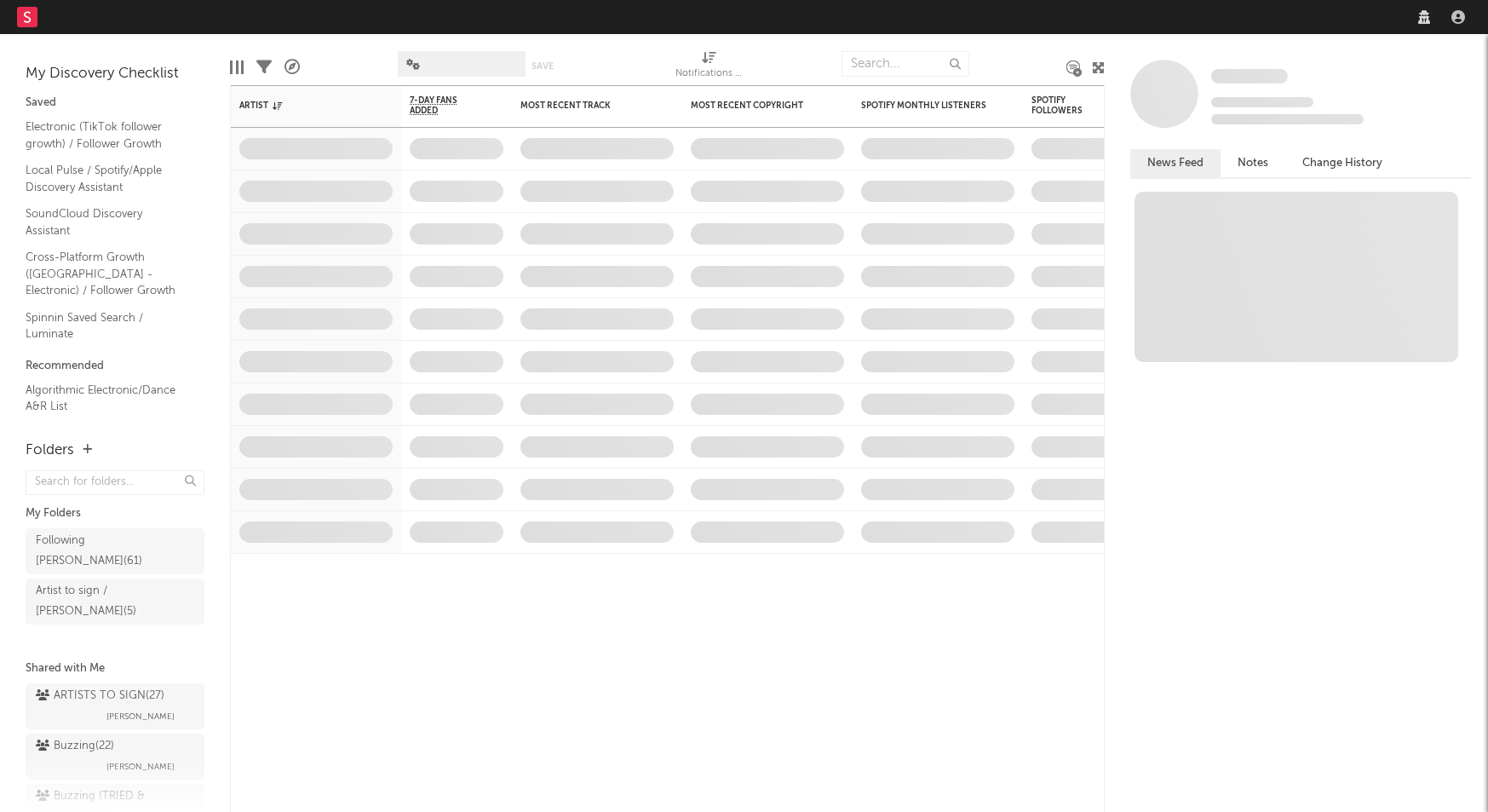
click at [1257, 9] on nav "Dashboard Discovery Assistant Charts Leads" at bounding box center [744, 17] width 1488 height 34
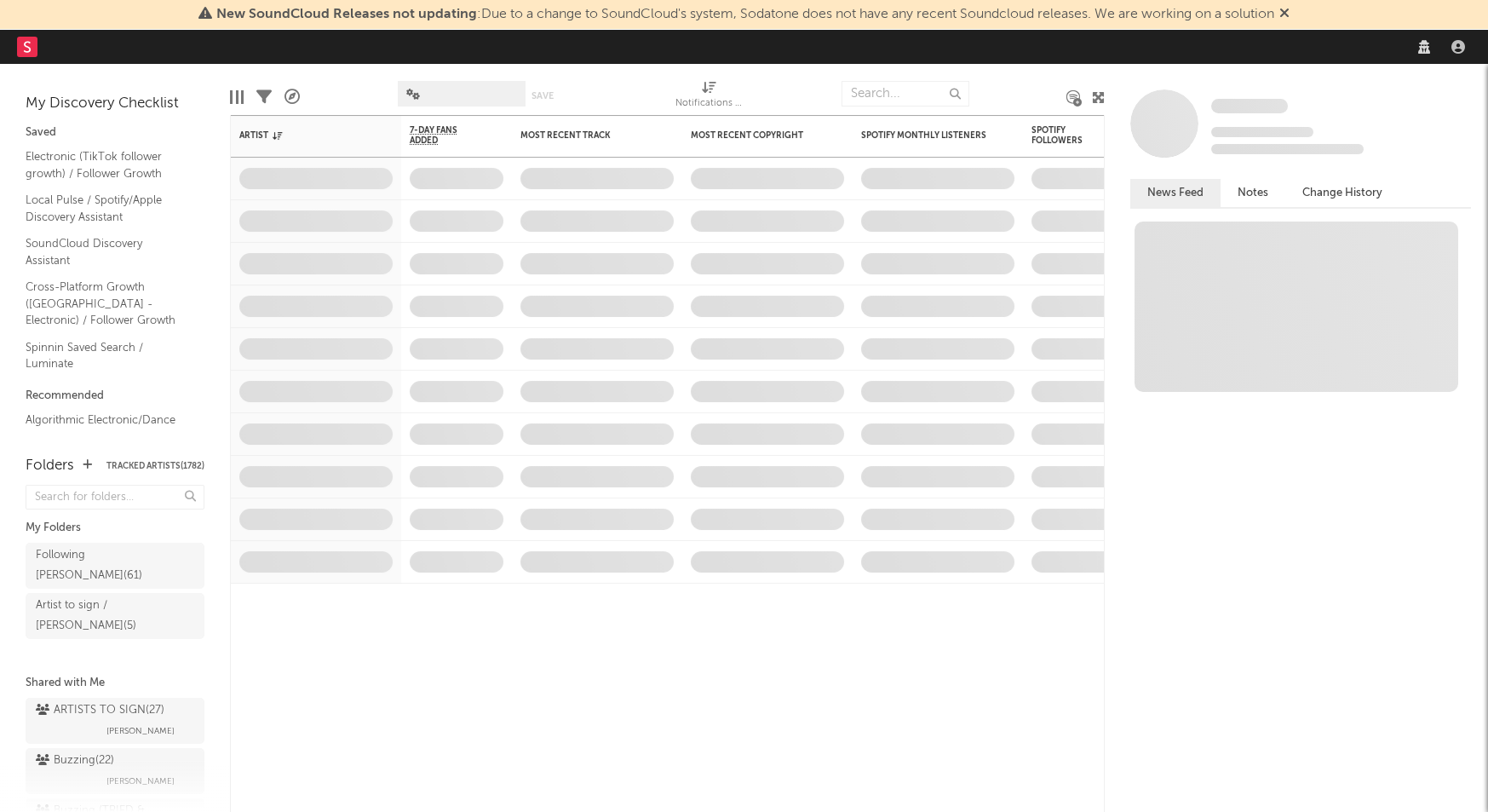
drag, startPoint x: 1257, startPoint y: 10, endPoint x: 1252, endPoint y: 32, distance: 22.6
click at [1252, 32] on div "New SoundCloud Releases not updating : Due to a change to SoundCloud's system, …" at bounding box center [744, 406] width 1488 height 812
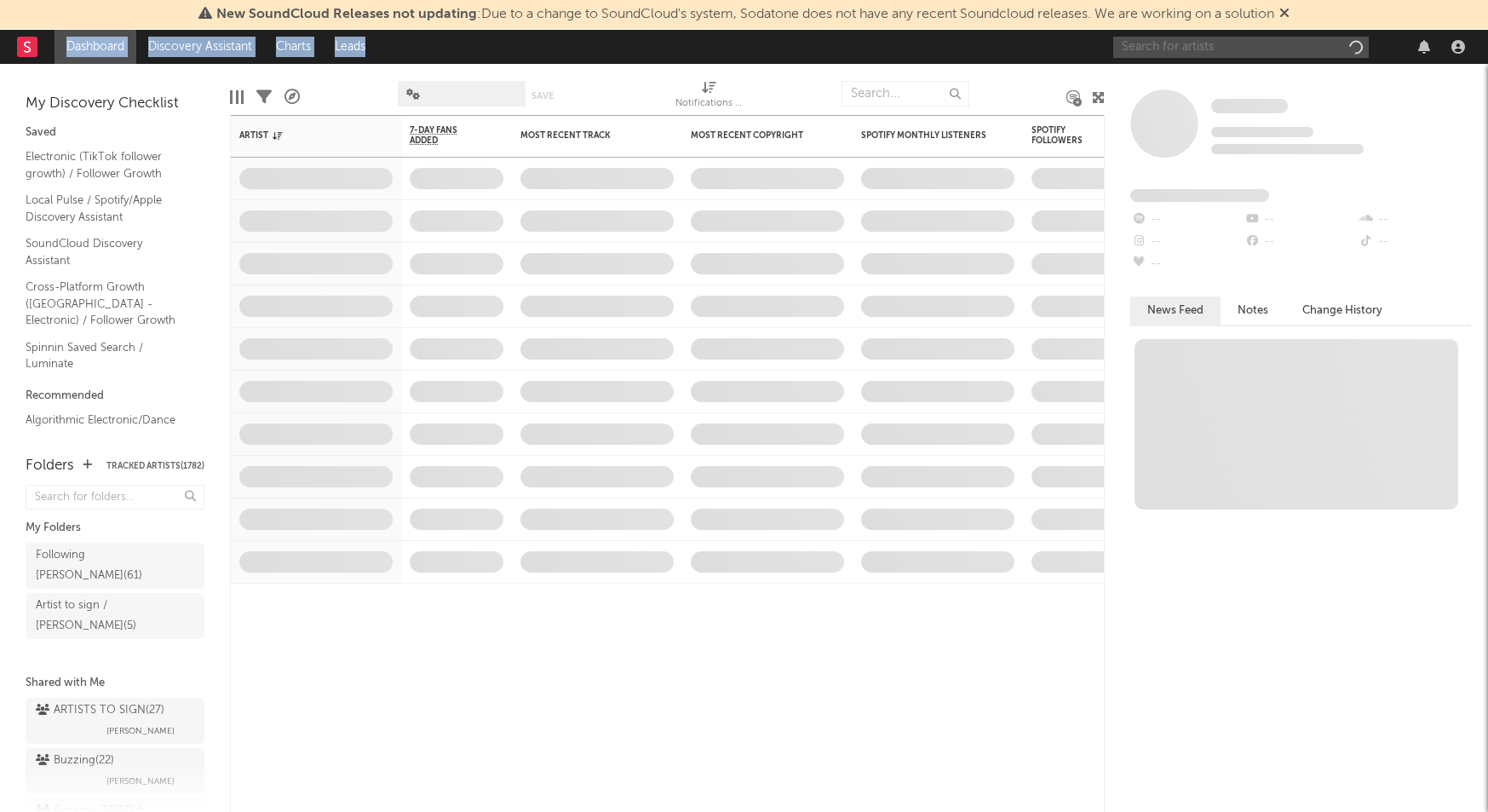
click at [1259, 44] on input "text" at bounding box center [1241, 48] width 256 height 21
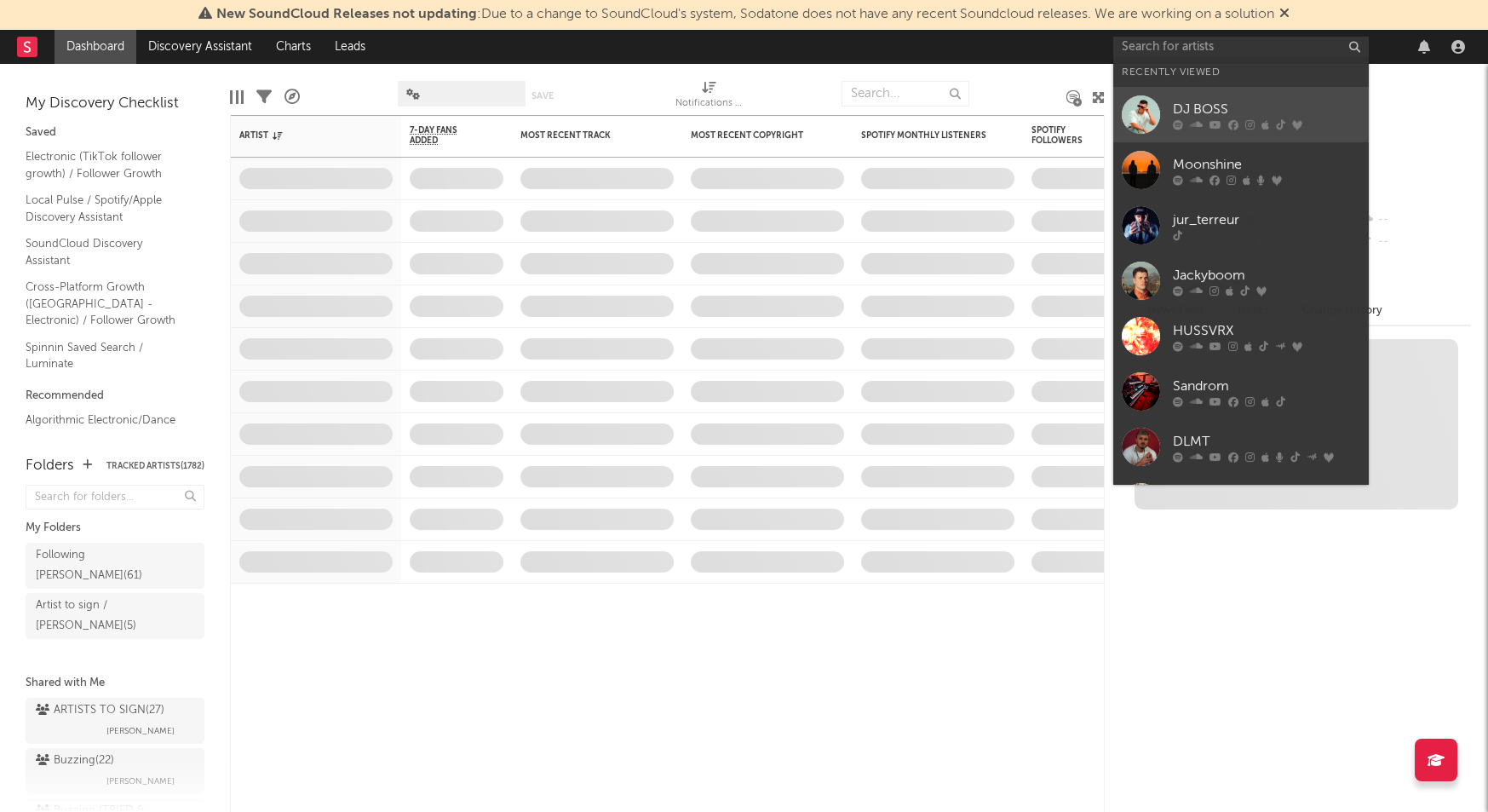
click at [1220, 109] on div "DJ BOSS" at bounding box center [1266, 109] width 188 height 20
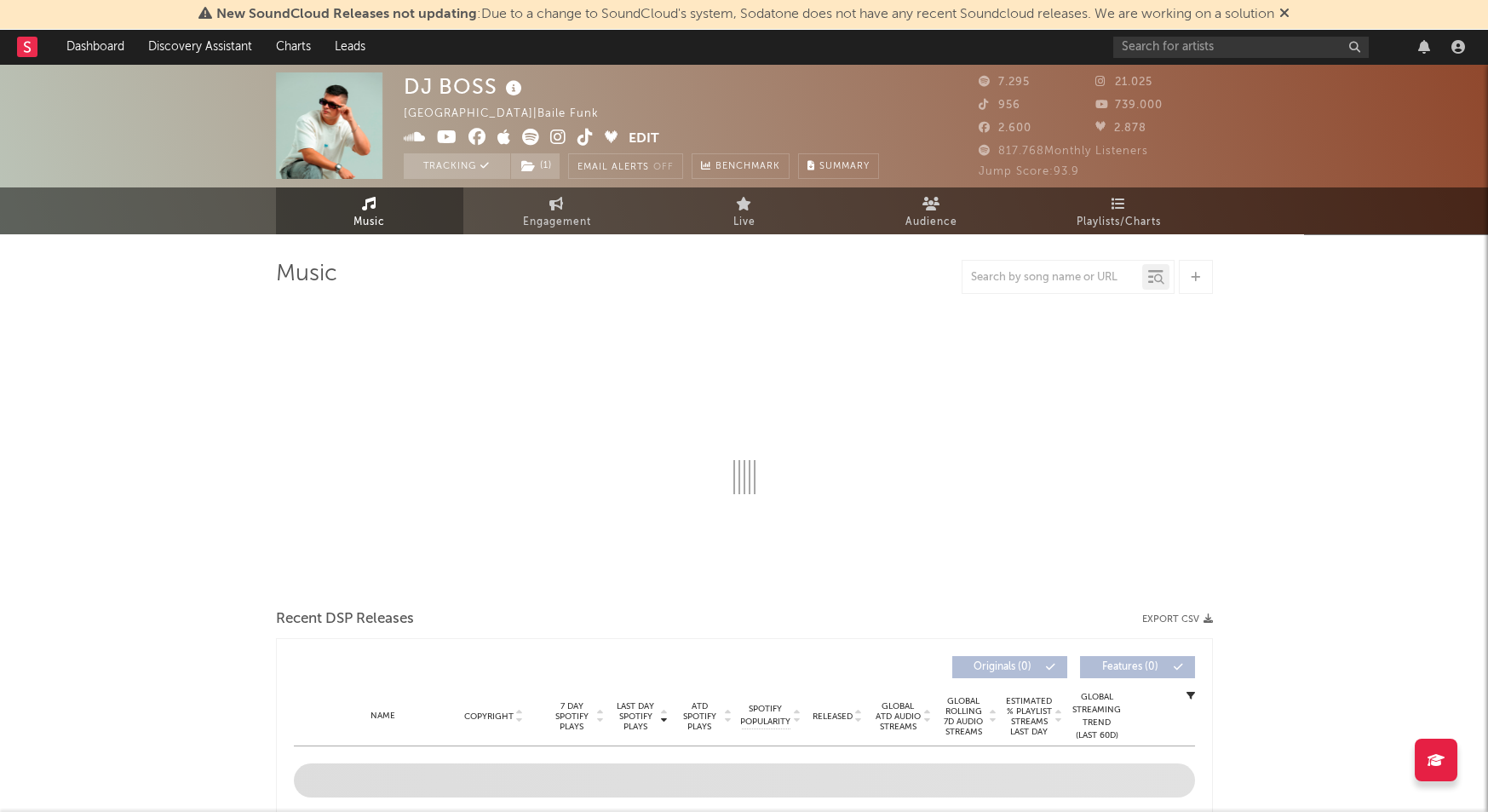
select select "6m"
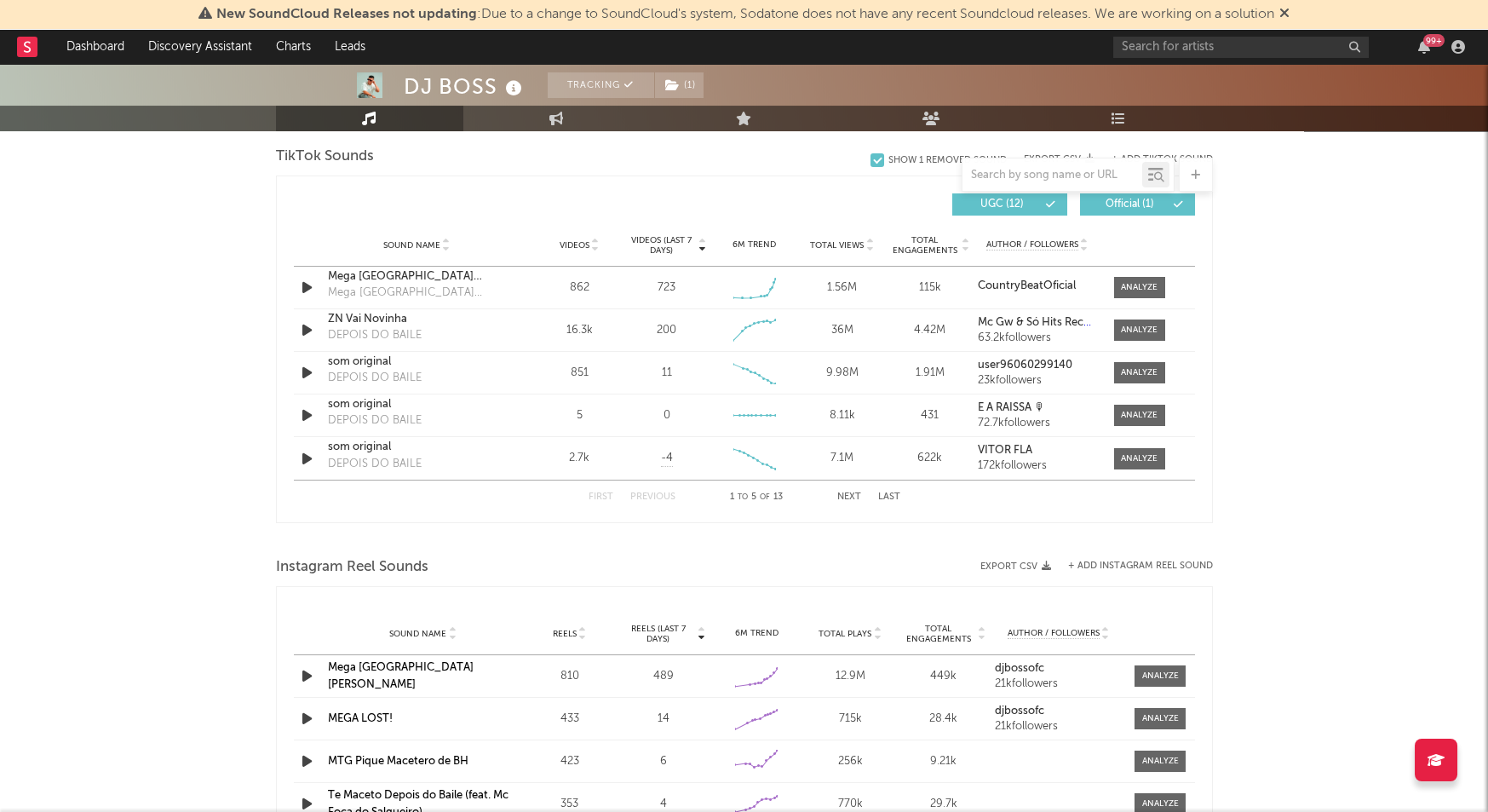
scroll to position [1178, 0]
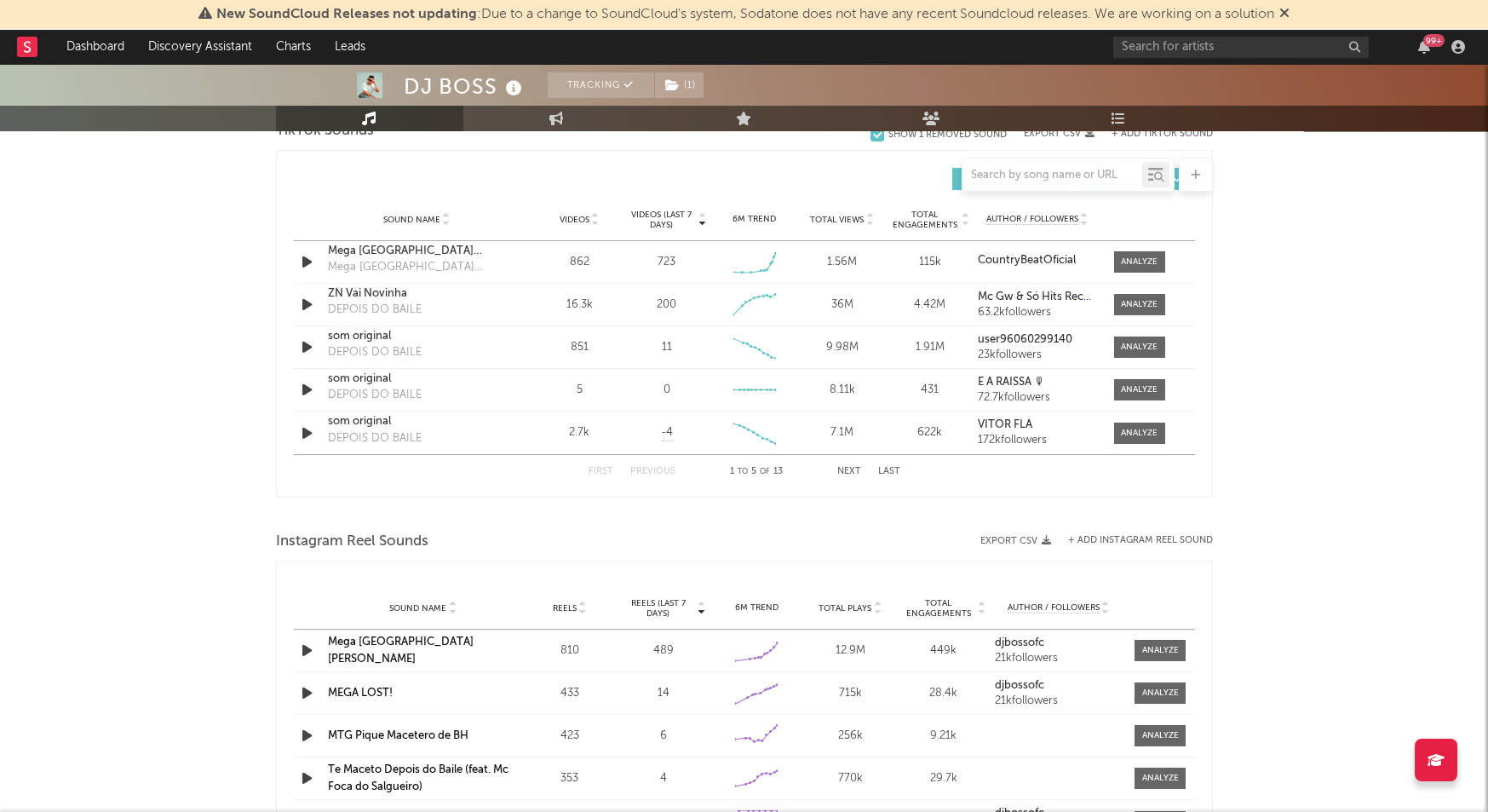
click at [406, 655] on div "Sound Name Mega Rancho do Rincon Reels 810 Reels (last 7 days) 489 6M Trend Cre…" at bounding box center [744, 650] width 902 height 42
click at [409, 648] on link "Mega [GEOGRAPHIC_DATA][PERSON_NAME]" at bounding box center [401, 650] width 146 height 28
